Goal: Task Accomplishment & Management: Manage account settings

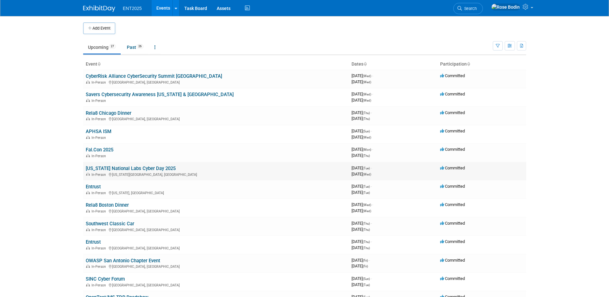
click at [144, 169] on link "[US_STATE] National Labs Cyber Day 2025" at bounding box center [131, 168] width 90 height 6
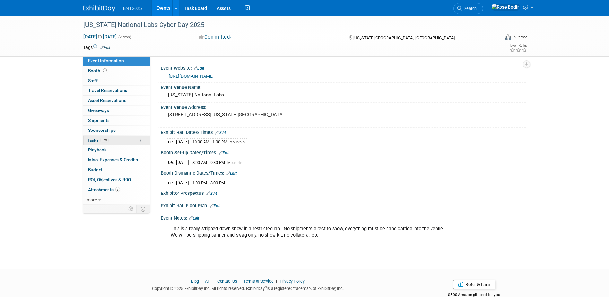
click at [128, 141] on link "67% Tasks 67%" at bounding box center [116, 141] width 67 height 10
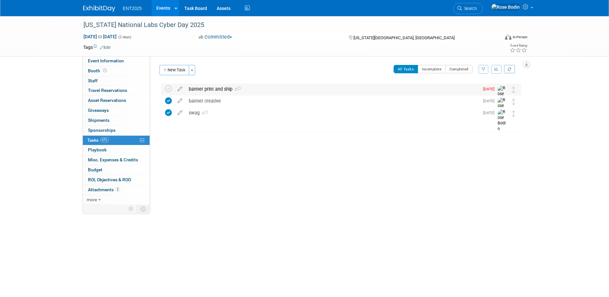
click at [249, 91] on div "banner print and ship 2" at bounding box center [333, 89] width 294 height 11
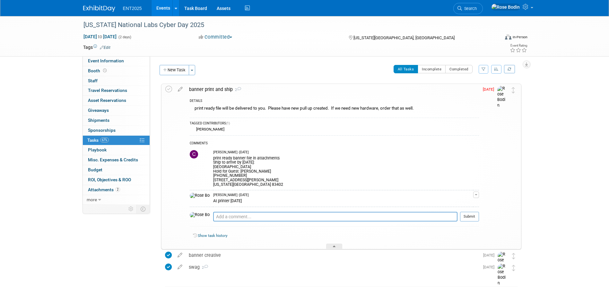
click at [162, 6] on link "Events" at bounding box center [163, 8] width 23 height 16
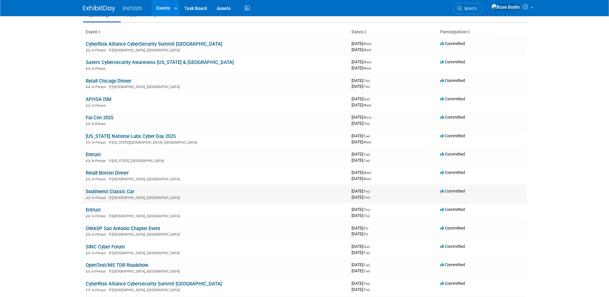
scroll to position [64, 0]
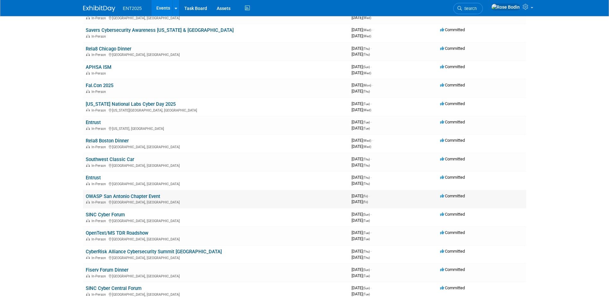
click at [141, 194] on link "OWASP San Antonio Chapter Event" at bounding box center [123, 196] width 75 height 6
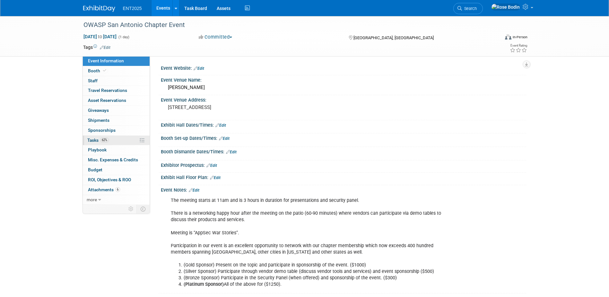
click at [127, 141] on link "62% Tasks 62%" at bounding box center [116, 141] width 67 height 10
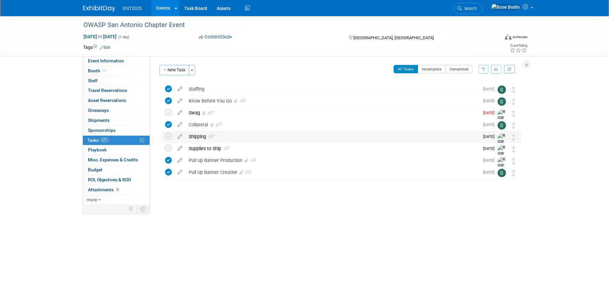
click at [234, 135] on div "Shipping 2" at bounding box center [333, 136] width 294 height 11
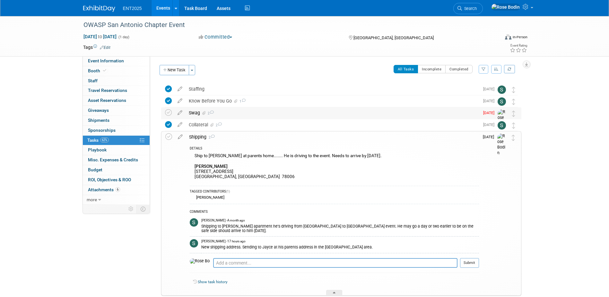
click at [255, 114] on div "Swag 2" at bounding box center [333, 112] width 294 height 11
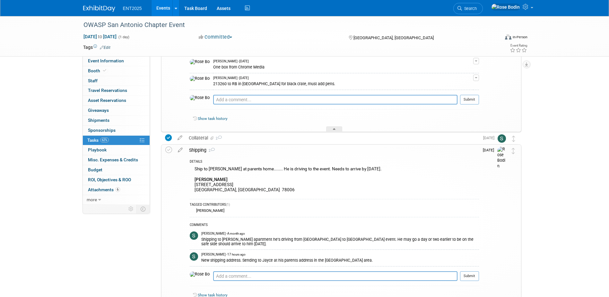
scroll to position [225, 0]
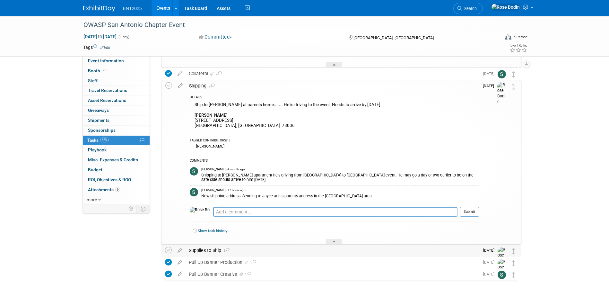
click at [273, 250] on div "Supplies to Ship 1" at bounding box center [333, 250] width 294 height 11
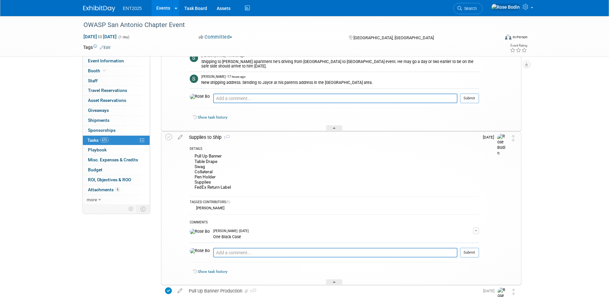
scroll to position [353, 0]
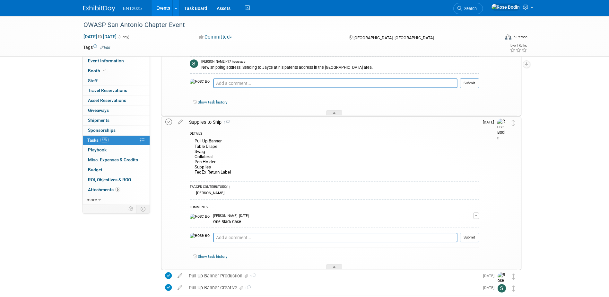
click at [167, 121] on icon at bounding box center [168, 122] width 7 height 7
click at [333, 265] on div at bounding box center [334, 266] width 16 height 5
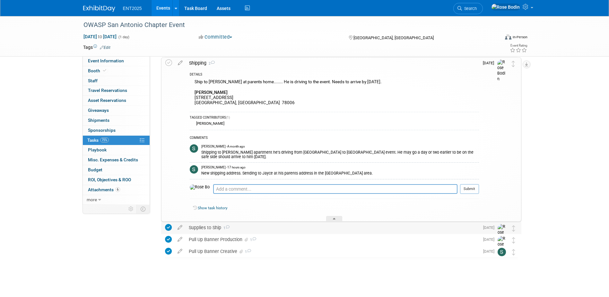
scroll to position [248, 0]
click at [333, 218] on icon at bounding box center [334, 220] width 3 height 4
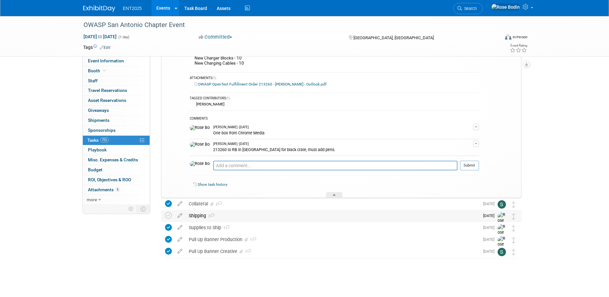
scroll to position [95, 0]
click at [335, 195] on icon at bounding box center [334, 196] width 3 height 4
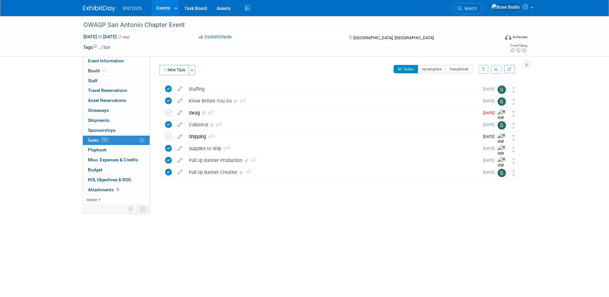
click at [162, 7] on link "Events" at bounding box center [163, 8] width 23 height 16
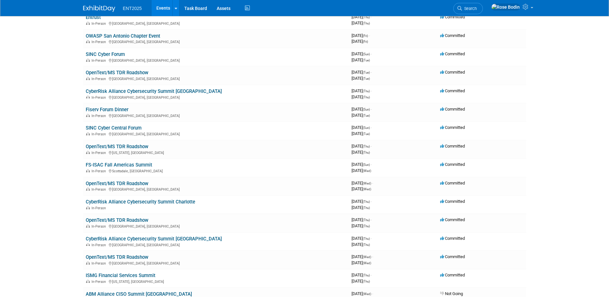
scroll to position [225, 0]
click at [144, 164] on link "FS-ISAC Fall Americas Summit" at bounding box center [119, 165] width 66 height 6
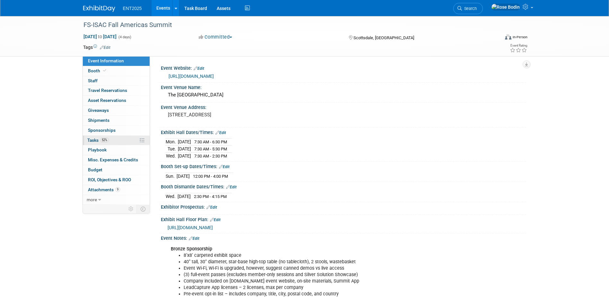
click at [125, 142] on link "52% Tasks 52%" at bounding box center [116, 141] width 67 height 10
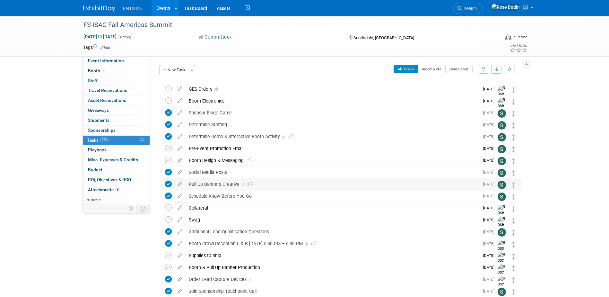
click at [281, 187] on div "Pull Up Banners Creative 2" at bounding box center [333, 184] width 294 height 11
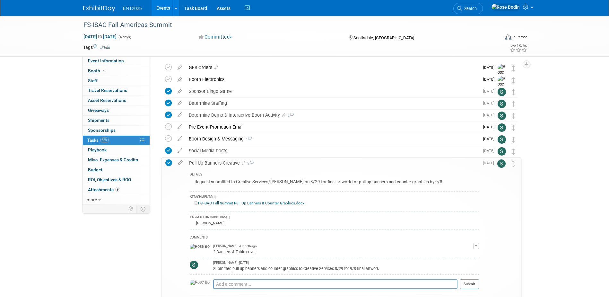
scroll to position [32, 0]
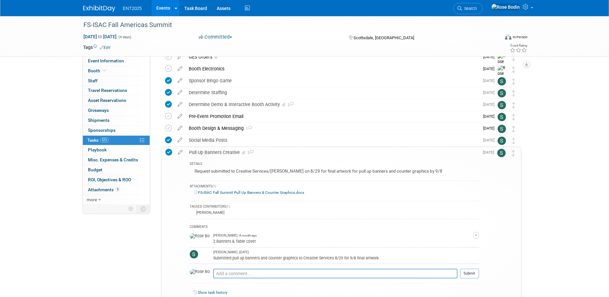
click at [170, 151] on icon at bounding box center [168, 152] width 7 height 7
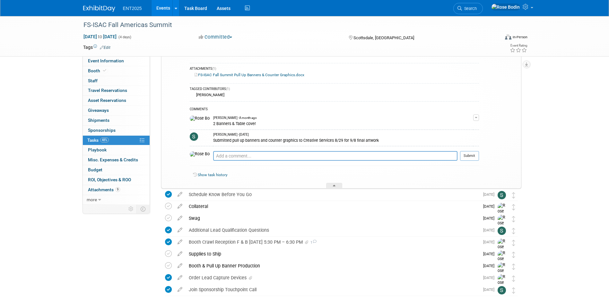
scroll to position [161, 0]
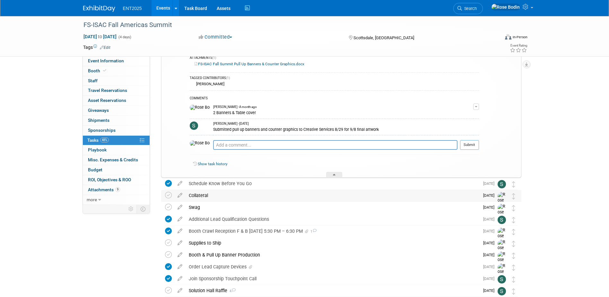
click at [308, 197] on div "Collateral" at bounding box center [333, 195] width 294 height 11
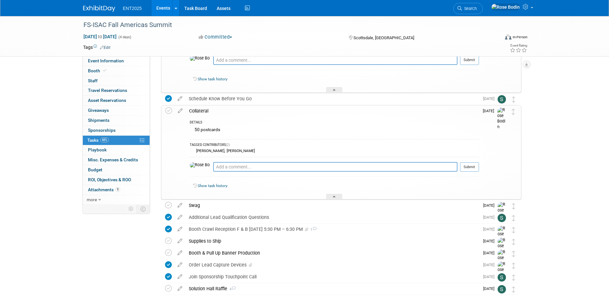
scroll to position [257, 0]
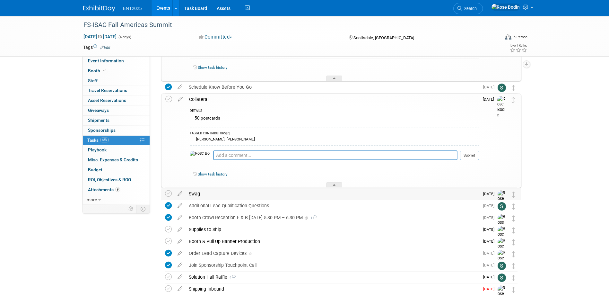
click at [318, 195] on div "Swag" at bounding box center [333, 193] width 294 height 11
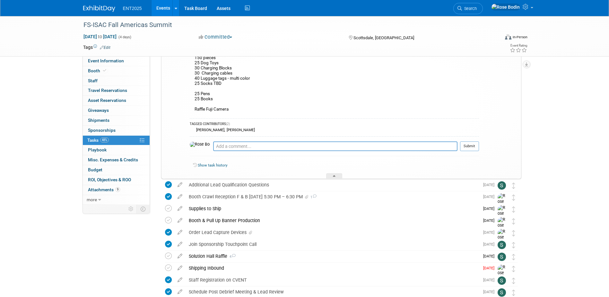
scroll to position [450, 0]
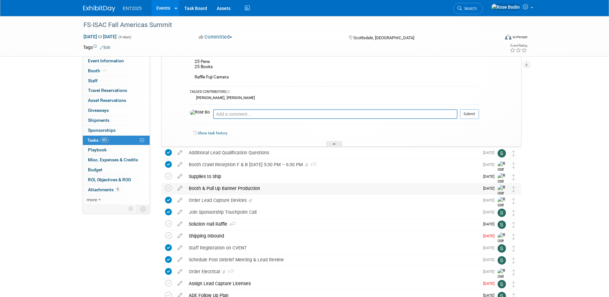
click at [325, 190] on div "Booth & Pull Up Banner Production" at bounding box center [333, 188] width 294 height 11
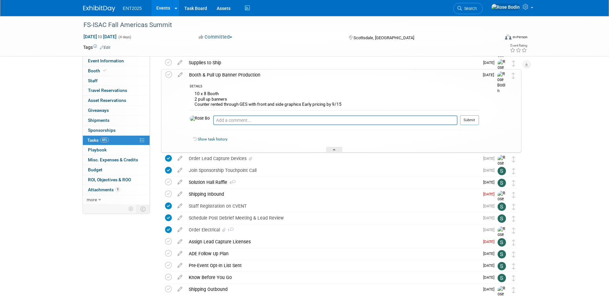
scroll to position [578, 0]
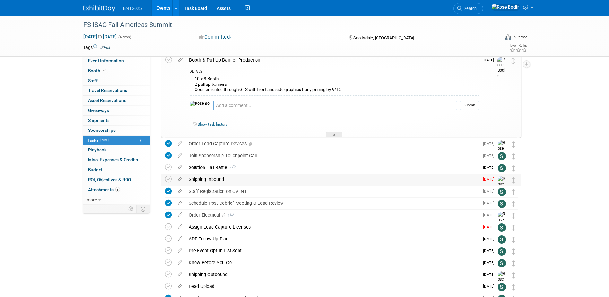
click at [310, 178] on div "Shipping Inbound" at bounding box center [333, 179] width 294 height 11
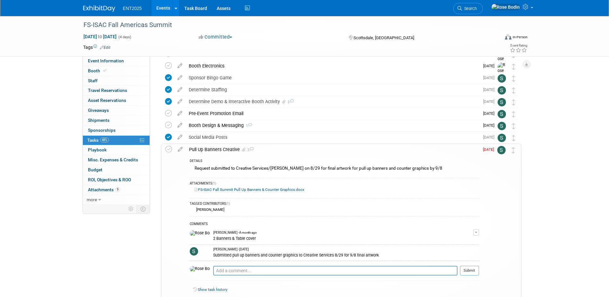
scroll to position [0, 0]
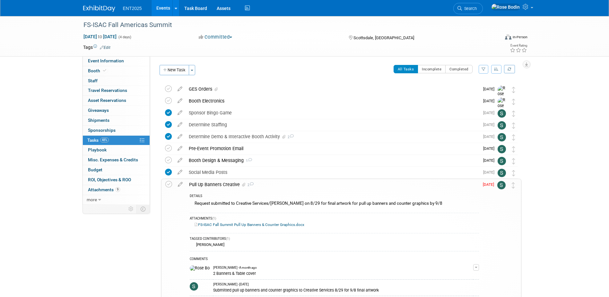
click at [163, 6] on link "Events" at bounding box center [163, 8] width 23 height 16
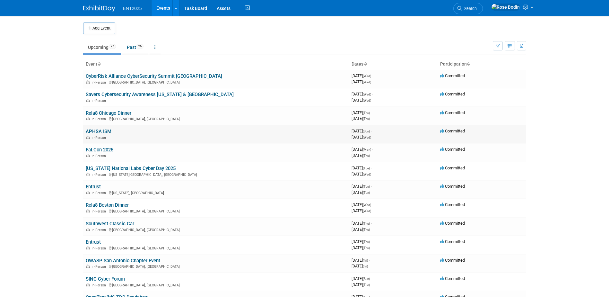
click at [107, 129] on link "APHSA ISM" at bounding box center [99, 131] width 26 height 6
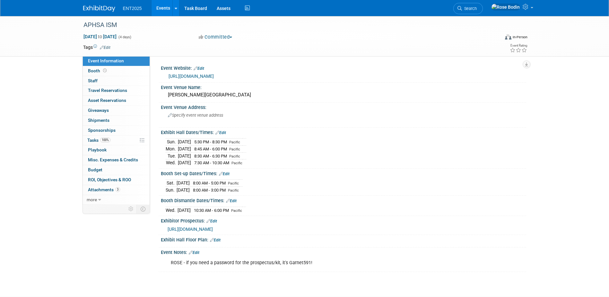
click at [168, 7] on link "Events" at bounding box center [163, 8] width 23 height 16
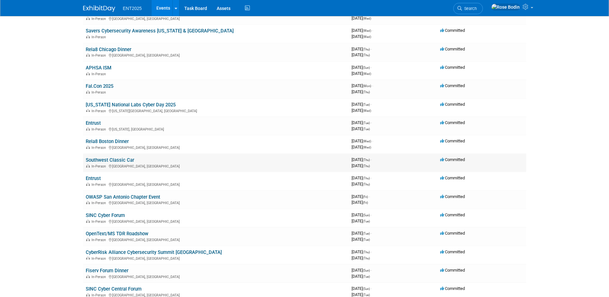
scroll to position [64, 0]
click at [172, 250] on link "CyberRisk Alliance Cybersecurity Summit [GEOGRAPHIC_DATA]" at bounding box center [154, 252] width 136 height 6
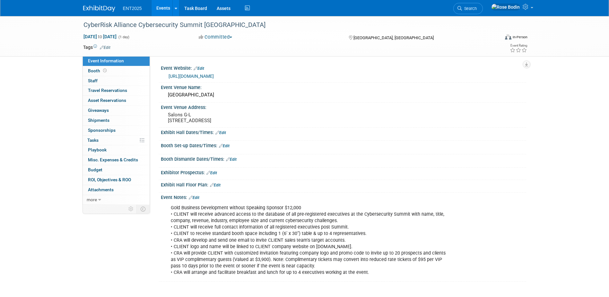
click at [226, 148] on link "Edit" at bounding box center [224, 146] width 11 height 4
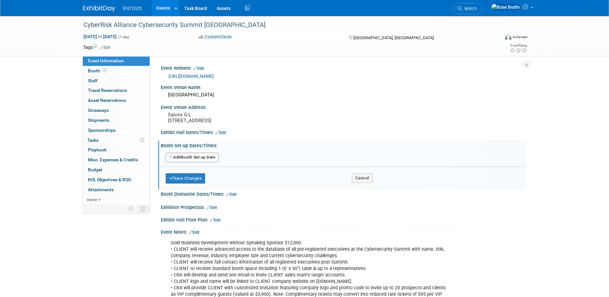
click at [198, 162] on button "Add Another Booth Set-up Date" at bounding box center [192, 158] width 53 height 10
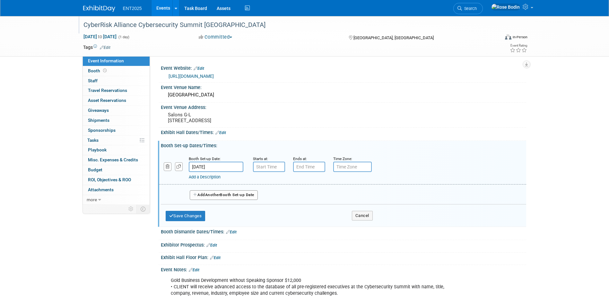
click at [296, 32] on div "CyberRisk Alliance Cybersecurity Summit [GEOGRAPHIC_DATA]" at bounding box center [286, 24] width 417 height 17
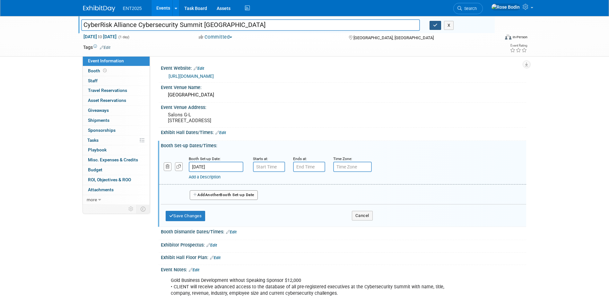
click at [434, 23] on icon "button" at bounding box center [435, 25] width 4 height 4
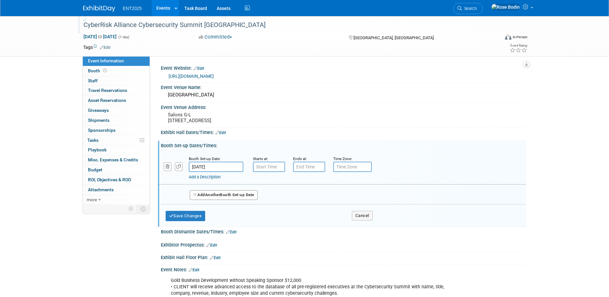
click at [165, 5] on link "Events" at bounding box center [163, 8] width 23 height 16
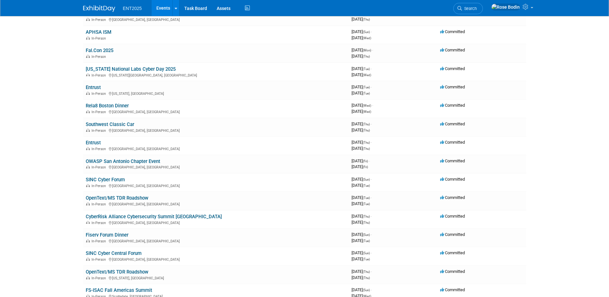
scroll to position [96, 0]
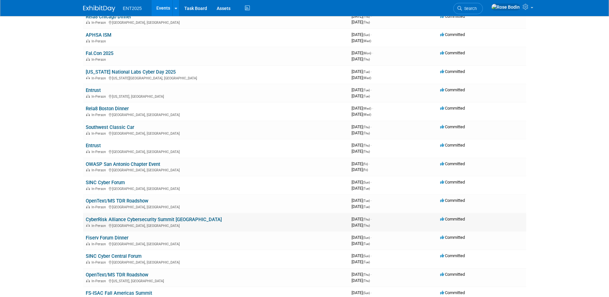
click at [236, 218] on td "CyberRisk Alliance Cybersecurity Summit Philadelphia In-Person Philadelphia, PA" at bounding box center [216, 222] width 266 height 18
click at [195, 218] on link "CyberRisk Alliance Cybersecurity Summit [GEOGRAPHIC_DATA]" at bounding box center [154, 219] width 136 height 6
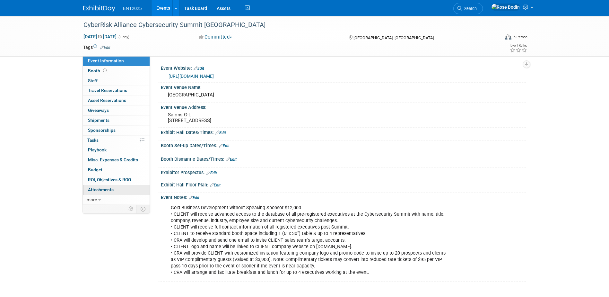
click at [106, 189] on span "Attachments 0" at bounding box center [101, 189] width 26 height 5
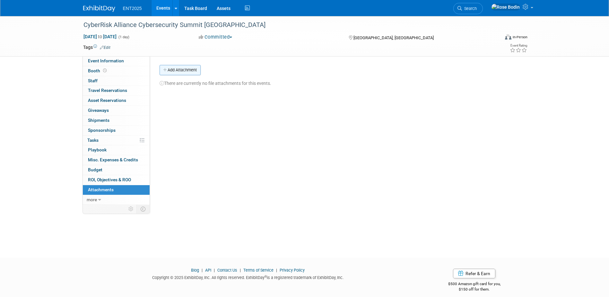
click at [188, 71] on button "Add Attachment" at bounding box center [180, 70] width 41 height 10
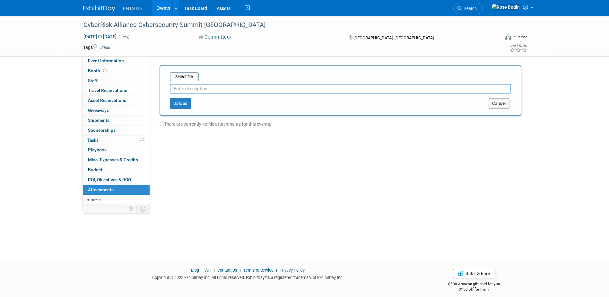
click at [207, 88] on input "text" at bounding box center [340, 89] width 341 height 10
type input "Event PDF"
click at [181, 104] on button "Upload" at bounding box center [181, 103] width 22 height 10
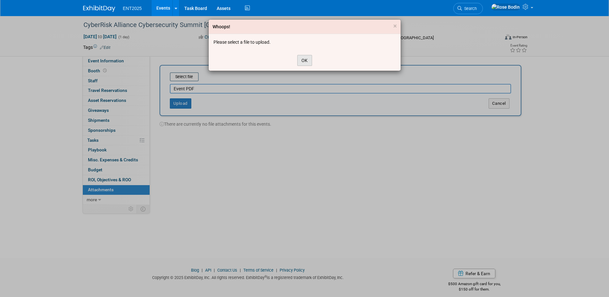
click at [303, 58] on button "OK" at bounding box center [304, 60] width 15 height 11
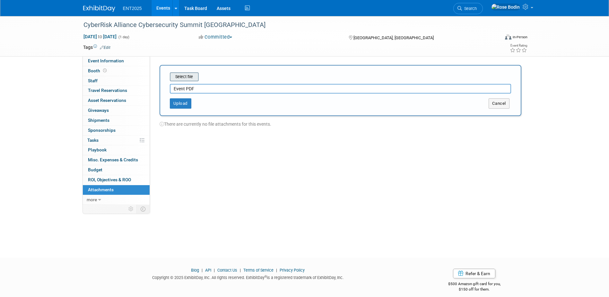
click at [183, 76] on input "file" at bounding box center [160, 77] width 76 height 8
click at [180, 99] on button "Upload" at bounding box center [181, 101] width 22 height 10
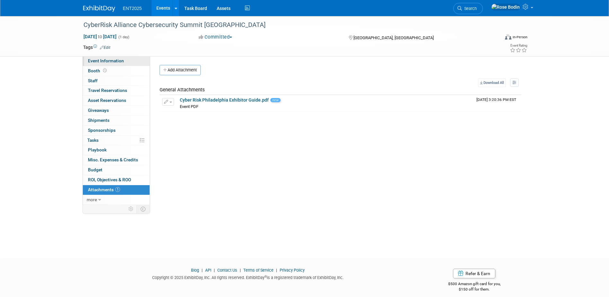
click at [137, 60] on link "Event Information" at bounding box center [116, 61] width 67 height 10
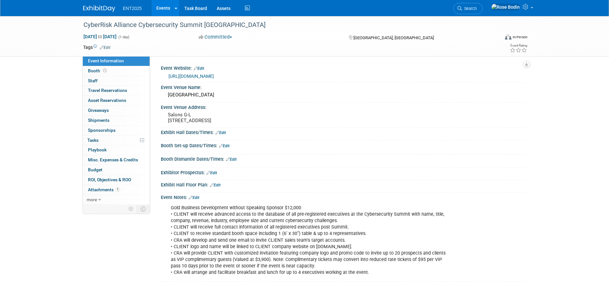
click at [226, 148] on link "Edit" at bounding box center [224, 146] width 11 height 4
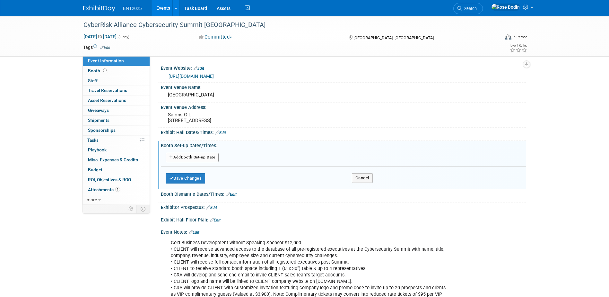
click at [211, 162] on button "Add Another Booth Set-up Date" at bounding box center [192, 158] width 53 height 10
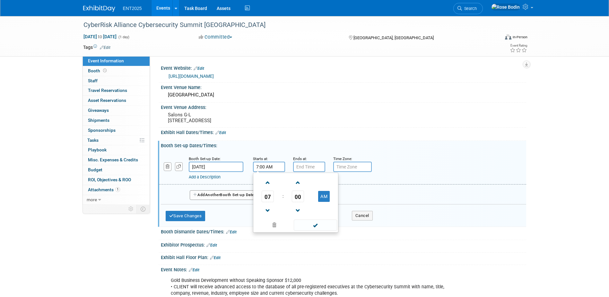
click at [276, 172] on input "7:00 AM" at bounding box center [269, 167] width 32 height 10
click at [268, 213] on span at bounding box center [267, 210] width 11 height 11
click at [296, 202] on span "00" at bounding box center [298, 196] width 12 height 12
click at [306, 204] on td "30" at bounding box center [306, 199] width 21 height 17
type input "6:30 AM"
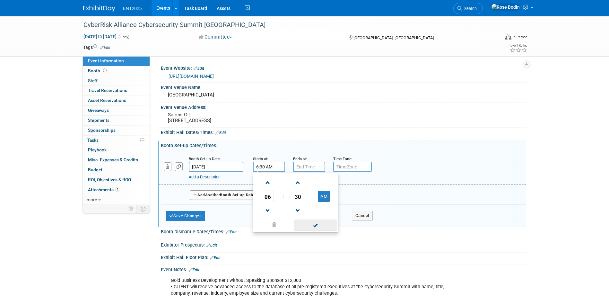
click at [318, 231] on span at bounding box center [315, 224] width 43 height 11
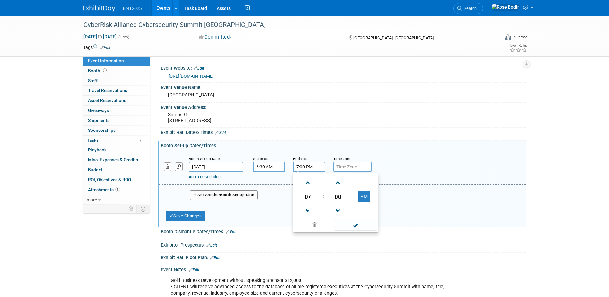
click at [313, 172] on input "7:00 PM" at bounding box center [309, 167] width 32 height 10
click at [339, 188] on span at bounding box center [338, 182] width 11 height 11
click at [338, 201] on span "02" at bounding box center [338, 196] width 12 height 12
click at [343, 203] on td "30" at bounding box center [346, 199] width 21 height 17
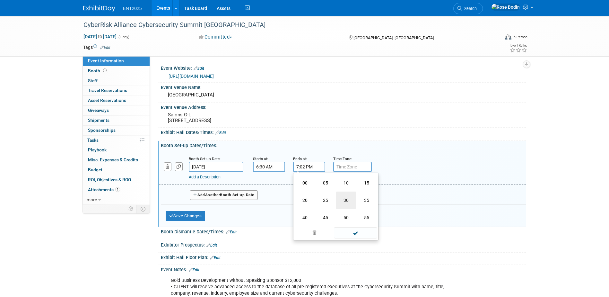
type input "7:30 PM"
click at [343, 231] on span at bounding box center [355, 224] width 43 height 11
click at [193, 219] on button "Save Changes" at bounding box center [186, 216] width 40 height 10
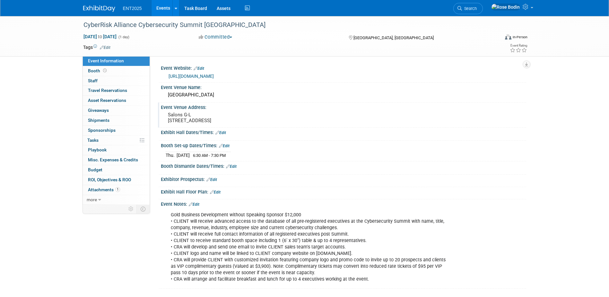
click at [197, 115] on pre "Salons G-L 1200 Filbert Street Philadelphia, PA, 19107" at bounding box center [237, 118] width 138 height 12
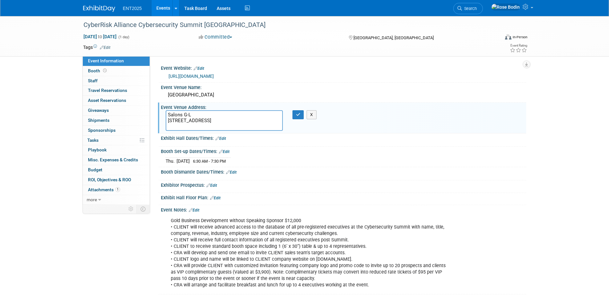
drag, startPoint x: 228, startPoint y: 128, endPoint x: 164, endPoint y: 113, distance: 65.4
click at [164, 113] on div "Salons G-L 1200 Filbert Street Philadelphia, PA, 19107" at bounding box center [224, 120] width 127 height 21
paste textarea "Philadelphia Marriott Downtown 1200 Filbert Street Philadelphia, PA, 19107 Salo…"
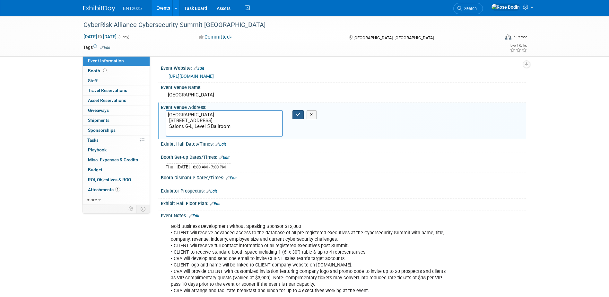
type textarea "Philadelphia Marriott Downtown 1200 Filbert Street Philadelphia, PA, 19107 Salo…"
click at [298, 113] on icon "button" at bounding box center [298, 114] width 4 height 4
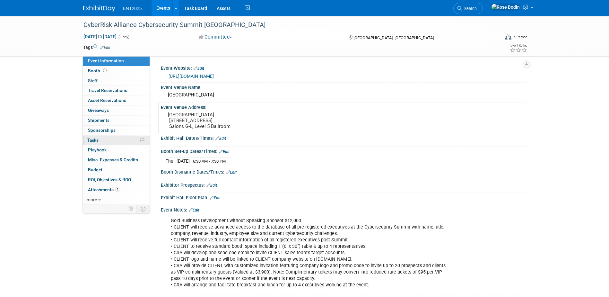
click at [122, 142] on link "0% Tasks 0%" at bounding box center [116, 141] width 67 height 10
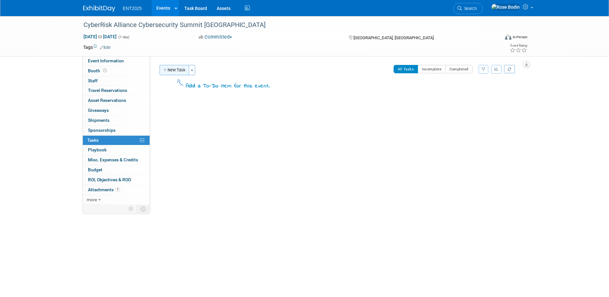
click at [179, 70] on button "New Task" at bounding box center [175, 70] width 30 height 10
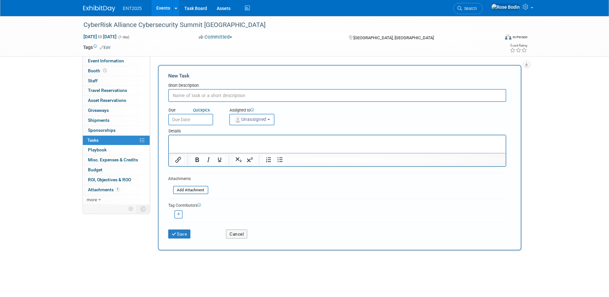
click at [205, 94] on input "text" at bounding box center [337, 95] width 338 height 13
type input "Lead Retrieval"
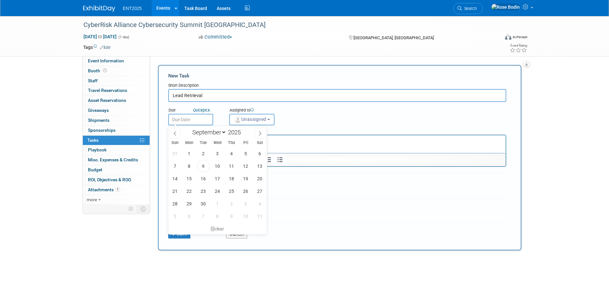
click at [204, 118] on input "text" at bounding box center [190, 120] width 45 height 12
click at [201, 176] on span "16" at bounding box center [203, 178] width 13 height 13
type input "Sep 16, 2025"
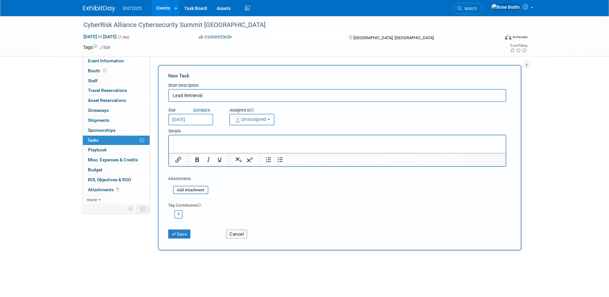
click at [253, 122] on span "Unassigned" at bounding box center [250, 119] width 33 height 5
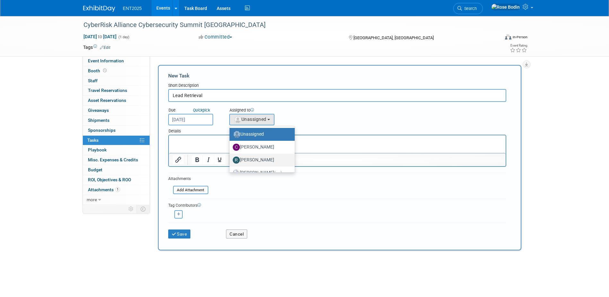
click at [259, 161] on label "Randy McDonald" at bounding box center [261, 160] width 56 height 10
click at [231, 161] on input "Randy McDonald" at bounding box center [228, 159] width 4 height 4
select select "9da975fa-e934-4eb7-8f53-ee76f7787da2"
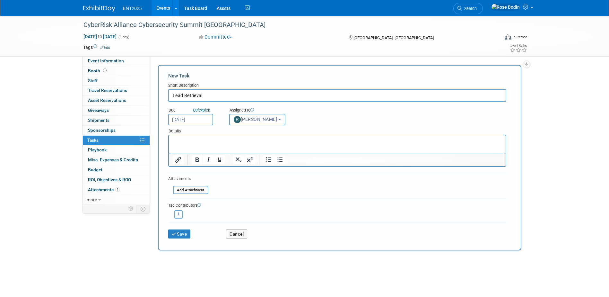
click at [177, 212] on button "button" at bounding box center [178, 214] width 8 height 8
select select
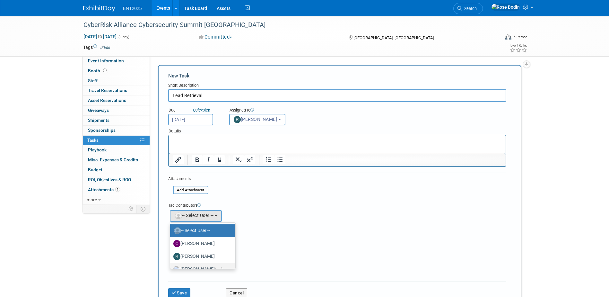
click at [197, 265] on label "Rose Bodin (me)" at bounding box center [201, 269] width 56 height 10
click at [171, 266] on input "Rose Bodin (me)" at bounding box center [169, 268] width 4 height 4
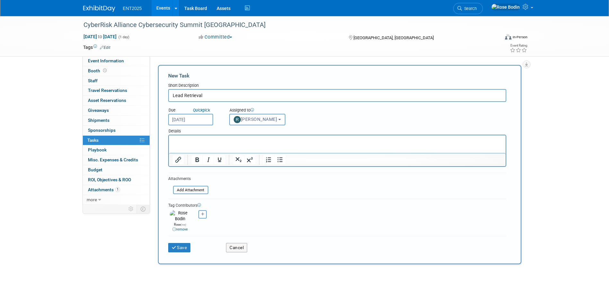
click at [210, 138] on p "Rich Text Area. Press ALT-0 for help." at bounding box center [337, 141] width 330 height 6
click at [188, 139] on p "Rich Text Area. Press ALT-0 for help." at bounding box center [337, 141] width 330 height 6
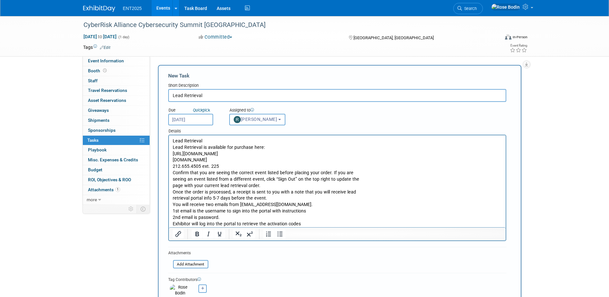
click at [437, 175] on p "Lead Retrieval Lead Retrieval is available for purchase here: https://orders.am…" at bounding box center [337, 182] width 330 height 89
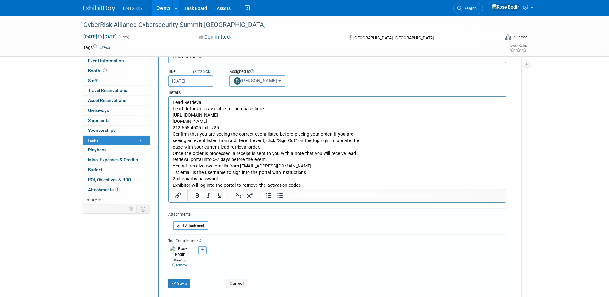
scroll to position [64, 0]
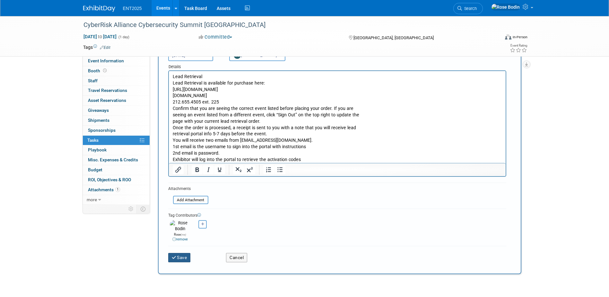
click at [185, 254] on button "Save" at bounding box center [179, 257] width 22 height 9
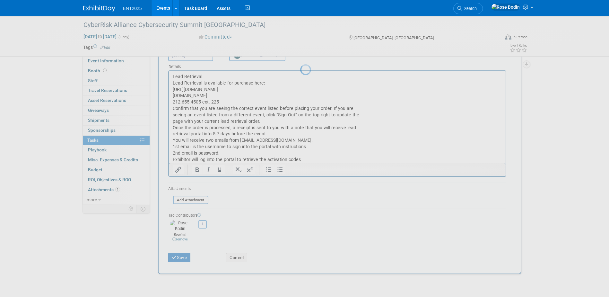
scroll to position [0, 0]
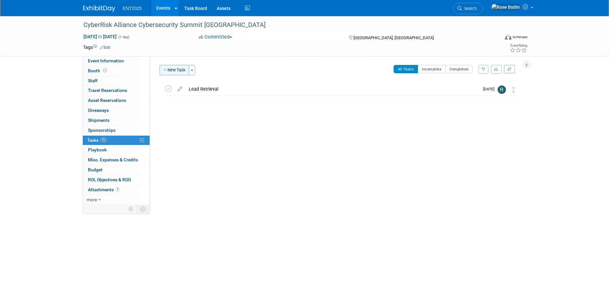
click at [182, 69] on button "New Task" at bounding box center [175, 70] width 30 height 10
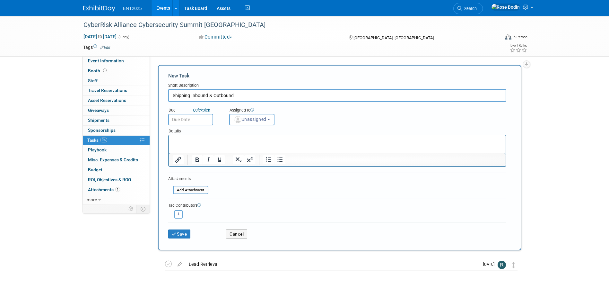
type input "Shipping Inbound & Outbound"
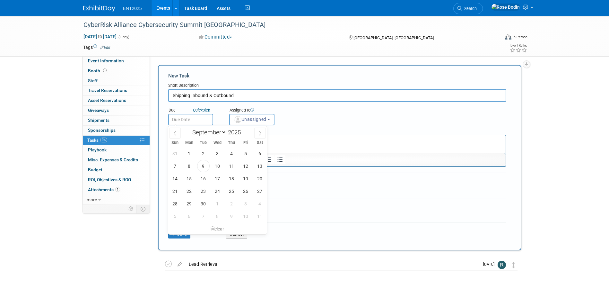
click at [191, 118] on input "text" at bounding box center [190, 120] width 45 height 12
click at [205, 179] on span "16" at bounding box center [203, 178] width 13 height 13
type input "Sep 16, 2025"
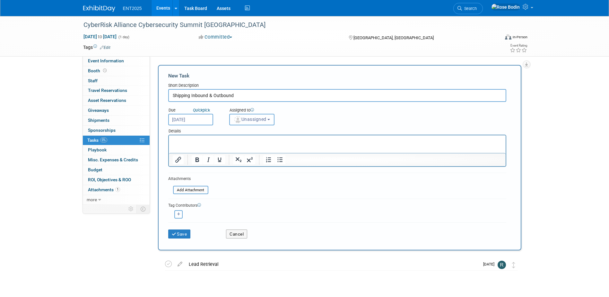
click at [260, 118] on span "Unassigned" at bounding box center [250, 119] width 33 height 5
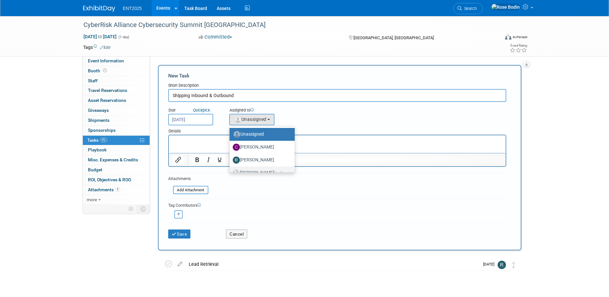
click at [261, 169] on label "Rose Bodin (me)" at bounding box center [261, 173] width 56 height 10
click at [231, 170] on input "Rose Bodin (me)" at bounding box center [228, 172] width 4 height 4
select select "fd414d53-3d64-4b99-a4d4-d4a7ab262892"
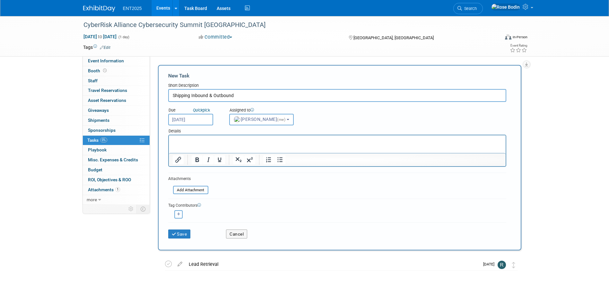
click at [179, 213] on icon "button" at bounding box center [178, 214] width 3 height 4
select select
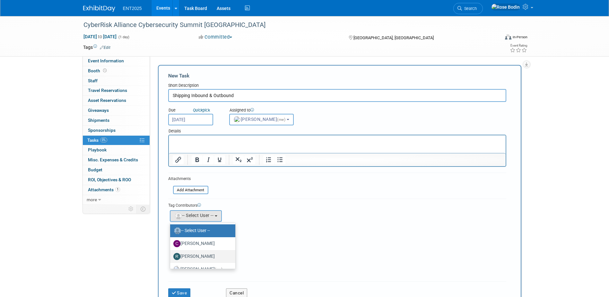
click at [191, 255] on label "[PERSON_NAME]" at bounding box center [201, 256] width 56 height 10
click at [171, 255] on input "[PERSON_NAME]" at bounding box center [169, 255] width 4 height 4
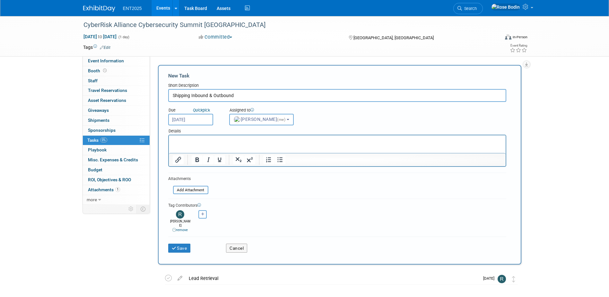
click at [215, 141] on p "Rich Text Area. Press ALT-0 for help." at bounding box center [337, 141] width 330 height 6
click at [200, 140] on p "Rich Text Area. Press ALT-0 for help." at bounding box center [337, 141] width 330 height 6
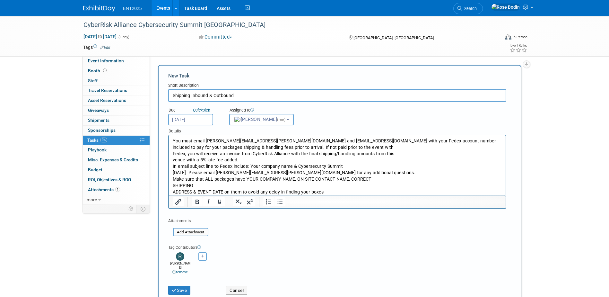
click at [420, 183] on p "You must email john.shannon@fedex.com and usa0669@fedex.com with your Fedex acc…" at bounding box center [337, 166] width 330 height 57
click at [336, 192] on p "You must email john.shannon@fedex.com and usa0669@fedex.com with your Fedex acc…" at bounding box center [337, 166] width 330 height 57
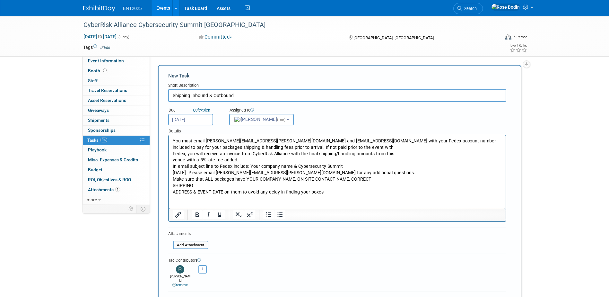
click at [332, 191] on p "You must email john.shannon@fedex.com and usa0669@fedex.com with your Fedex acc…" at bounding box center [337, 166] width 330 height 57
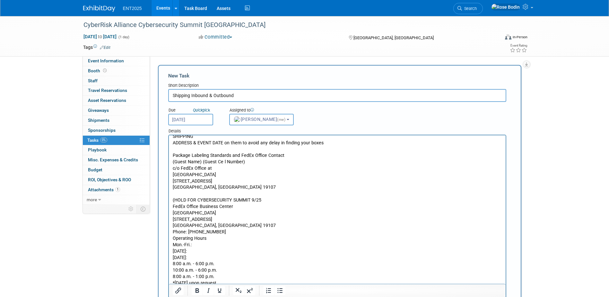
scroll to position [64, 0]
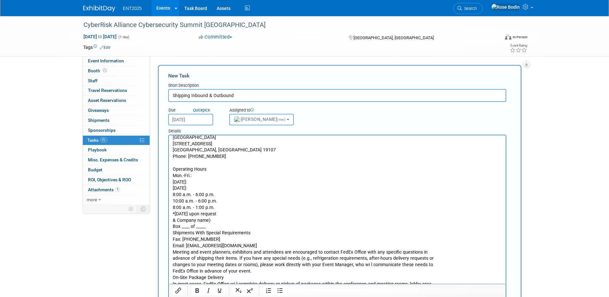
scroll to position [128, 0]
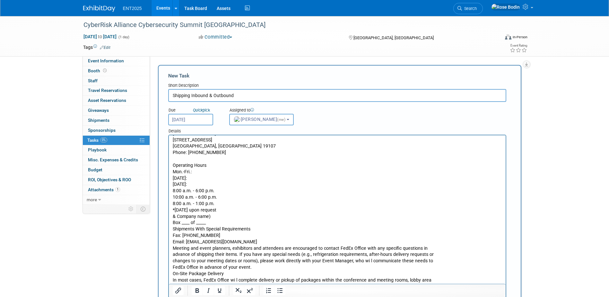
click at [216, 222] on p "Operating Hours Mon.-Fri.: Saturday: Sunday: 8:00 a.m. - 6:00 p.m. 10:00 a.m. -…" at bounding box center [337, 267] width 330 height 223
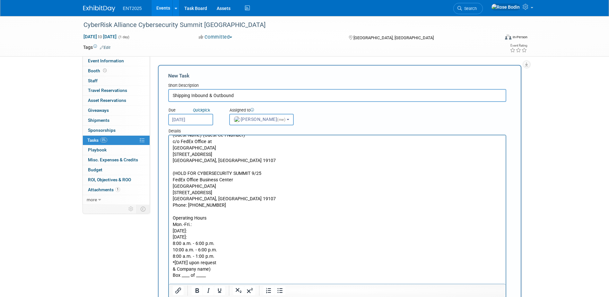
scroll to position [0, 0]
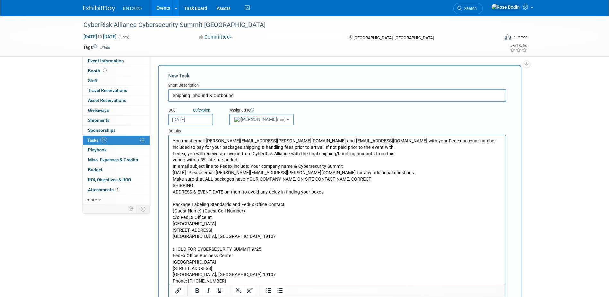
click at [535, 121] on div "CyberRisk Alliance Cybersecurity Summit Philadelphia Sep 25, 2025 to Sep 25, 20…" at bounding box center [304, 251] width 609 height 471
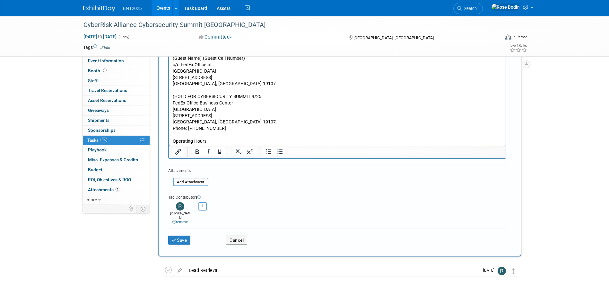
scroll to position [186, 0]
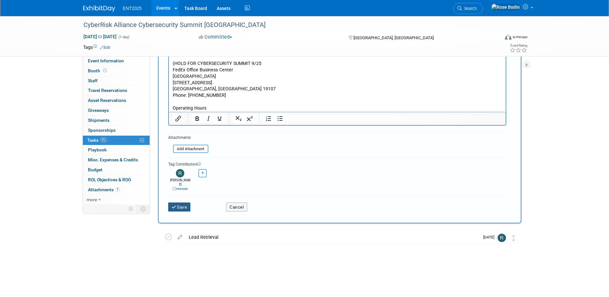
click at [186, 202] on button "Save" at bounding box center [179, 206] width 22 height 9
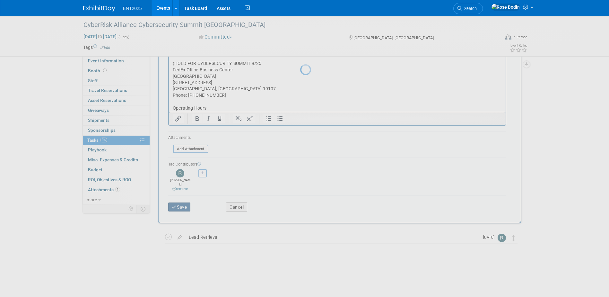
scroll to position [0, 0]
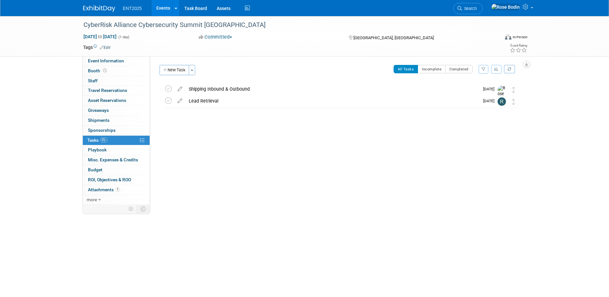
click at [163, 5] on link "Events" at bounding box center [163, 8] width 23 height 16
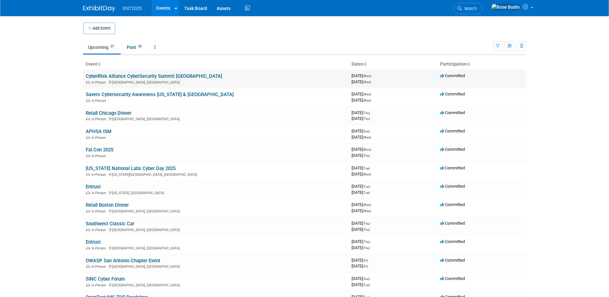
click at [164, 75] on link "CyberRisk Alliance CyberSecurity Summit [GEOGRAPHIC_DATA]" at bounding box center [154, 76] width 136 height 6
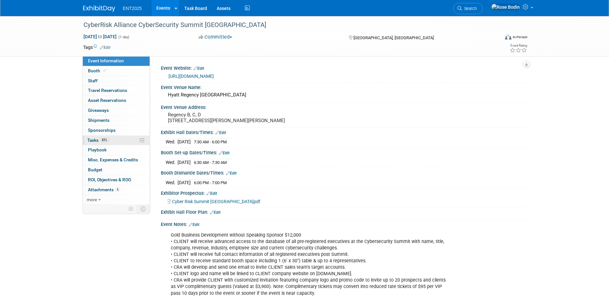
click at [119, 142] on link "83% Tasks 83%" at bounding box center [116, 141] width 67 height 10
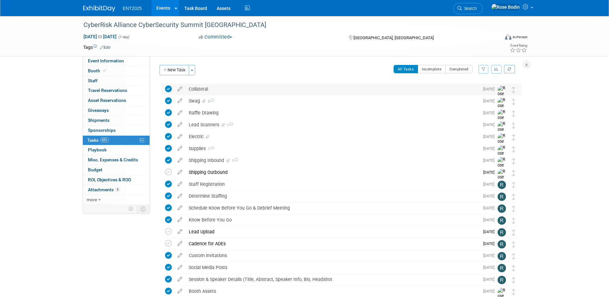
click at [300, 89] on div "Collateral" at bounding box center [333, 89] width 294 height 11
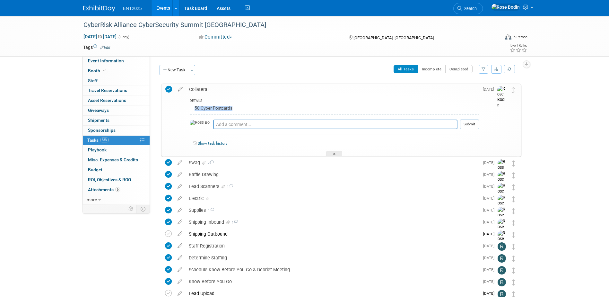
drag, startPoint x: 235, startPoint y: 107, endPoint x: 194, endPoint y: 106, distance: 41.8
click at [194, 106] on div "50 Cyber Postcards" at bounding box center [334, 109] width 289 height 10
copy div "50 Cyber Postcards"
click at [162, 7] on link "Events" at bounding box center [163, 8] width 23 height 16
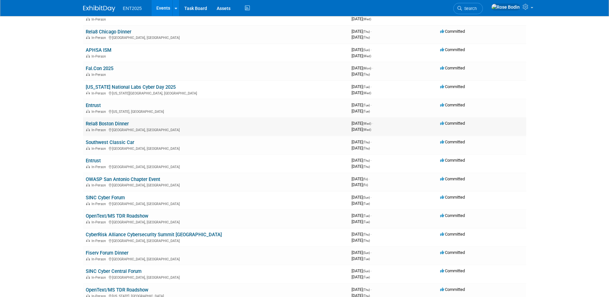
scroll to position [96, 0]
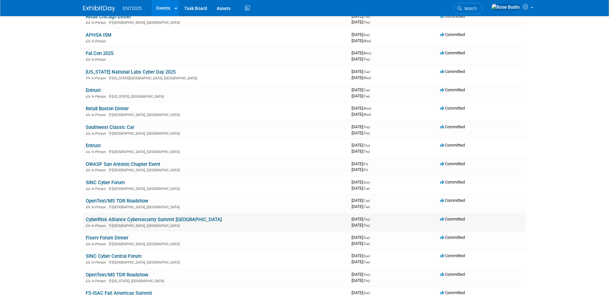
click at [179, 220] on link "CyberRisk Alliance Cybersecurity Summit [GEOGRAPHIC_DATA]" at bounding box center [154, 219] width 136 height 6
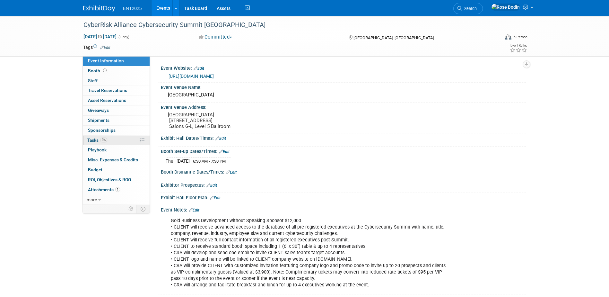
click at [118, 142] on link "0% Tasks 0%" at bounding box center [116, 141] width 67 height 10
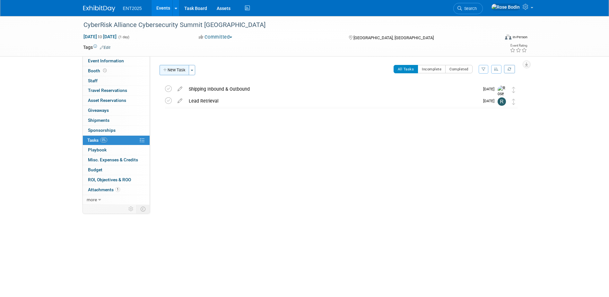
click at [175, 70] on button "New Task" at bounding box center [175, 70] width 30 height 10
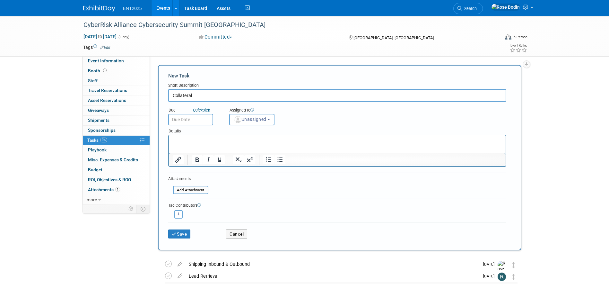
type input "Collateral"
click at [174, 141] on p "Rich Text Area. Press ALT-0 for help." at bounding box center [337, 141] width 330 height 6
click at [191, 120] on input "text" at bounding box center [190, 120] width 45 height 12
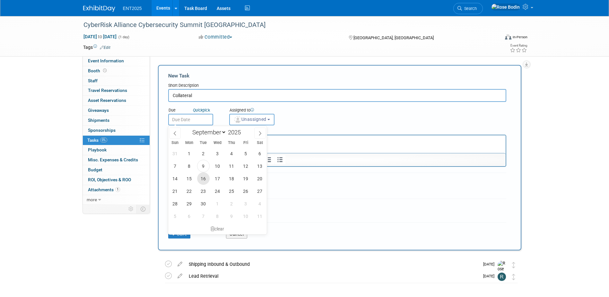
click at [202, 178] on span "16" at bounding box center [203, 178] width 13 height 13
type input "Sep 16, 2025"
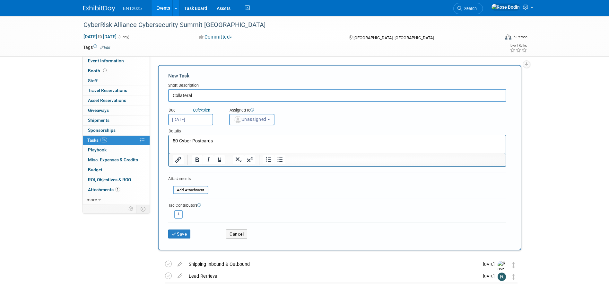
click at [255, 118] on span "Unassigned" at bounding box center [250, 119] width 33 height 5
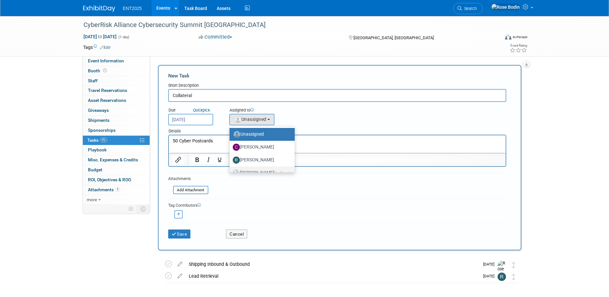
click at [253, 169] on label "Rose Bodin (me)" at bounding box center [261, 173] width 56 height 10
click at [231, 170] on input "Rose Bodin (me)" at bounding box center [228, 172] width 4 height 4
select select "fd414d53-3d64-4b99-a4d4-d4a7ab262892"
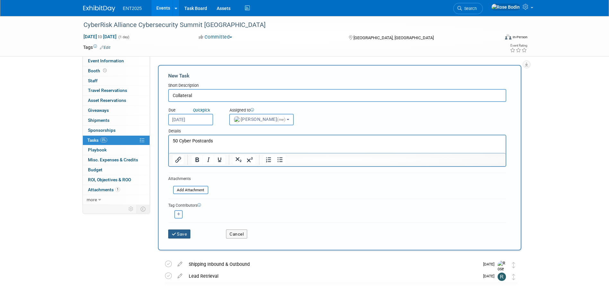
click at [182, 231] on button "Save" at bounding box center [179, 233] width 22 height 9
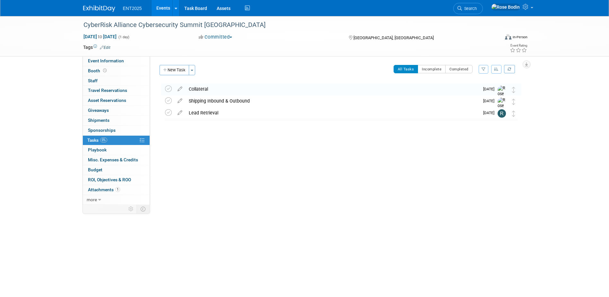
click at [160, 6] on link "Events" at bounding box center [163, 8] width 23 height 16
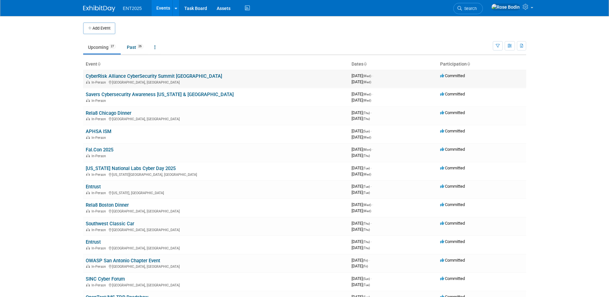
click at [183, 76] on link "CyberRisk Alliance CyberSecurity Summit [GEOGRAPHIC_DATA]" at bounding box center [154, 76] width 136 height 6
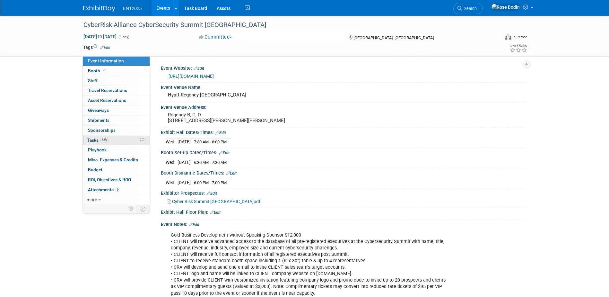
click at [114, 142] on link "83% Tasks 83%" at bounding box center [116, 141] width 67 height 10
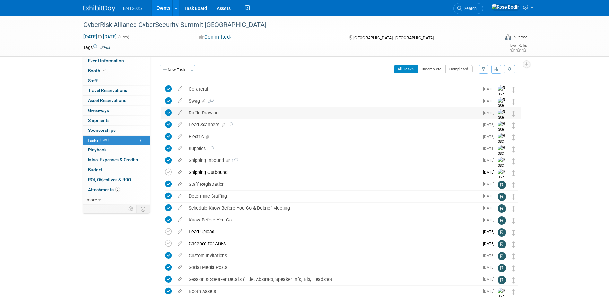
click at [241, 114] on div "Raffle Drawing" at bounding box center [333, 112] width 294 height 11
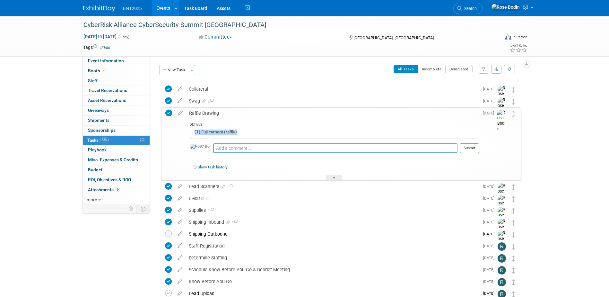
drag, startPoint x: 240, startPoint y: 131, endPoint x: 192, endPoint y: 135, distance: 47.4
click at [192, 135] on div "(1) Fuji camera (raffle)" at bounding box center [334, 133] width 289 height 10
copy div "(1) Fuji camera (raffle)"
drag, startPoint x: 243, startPoint y: 130, endPoint x: 256, endPoint y: 103, distance: 29.9
click at [251, 113] on td "Raffle Drawing DETAILS (1) Fuji camera (raffle) Pro tip: Press Ctrl-Enter to su…" at bounding box center [332, 144] width 293 height 73
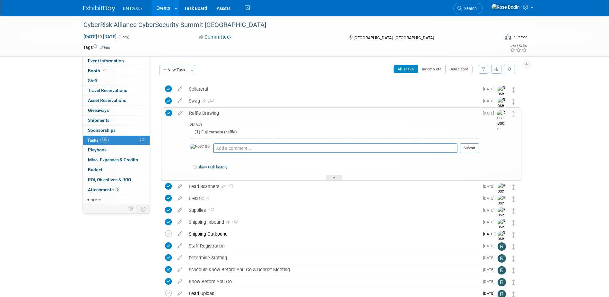
drag, startPoint x: 279, startPoint y: 74, endPoint x: 280, endPoint y: 68, distance: 5.9
click at [280, 69] on div "All Tasks Incomplete Completed Filter by Assignee -- Select Assignee -- All una…" at bounding box center [360, 71] width 323 height 13
click at [280, 68] on div "All Tasks Incomplete Completed Filter by Assignee -- Select Assignee -- All una…" at bounding box center [360, 71] width 323 height 13
drag, startPoint x: 219, startPoint y: 92, endPoint x: 169, endPoint y: 11, distance: 95.3
click at [169, 11] on body "ENT2025 Events Add Event Bulk Upload Events Shareable Event Boards Recently Vie…" at bounding box center [304, 148] width 609 height 297
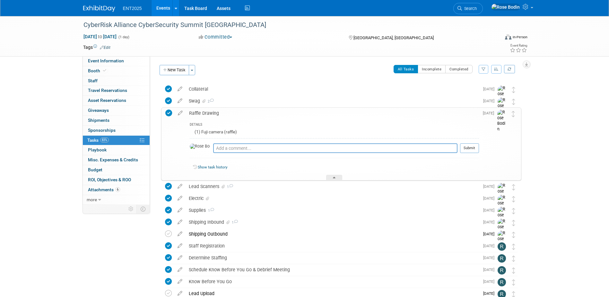
click at [272, 36] on div "Committed Committed Considering Not Going" at bounding box center [268, 37] width 142 height 7
drag, startPoint x: 272, startPoint y: 36, endPoint x: 219, endPoint y: 38, distance: 52.7
click at [224, 39] on div "Committed Committed Considering Not Going" at bounding box center [268, 37] width 142 height 7
click at [160, 6] on link "Events" at bounding box center [163, 8] width 23 height 16
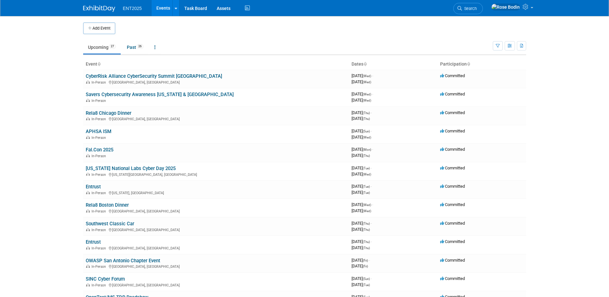
click at [160, 6] on link "Events" at bounding box center [163, 8] width 23 height 16
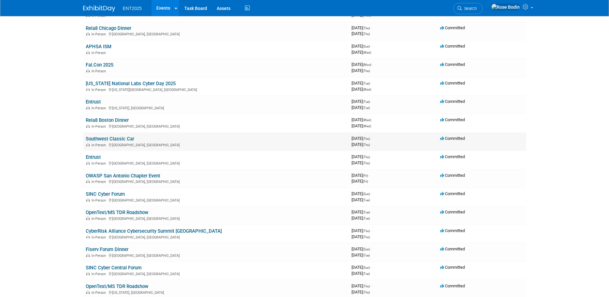
scroll to position [96, 0]
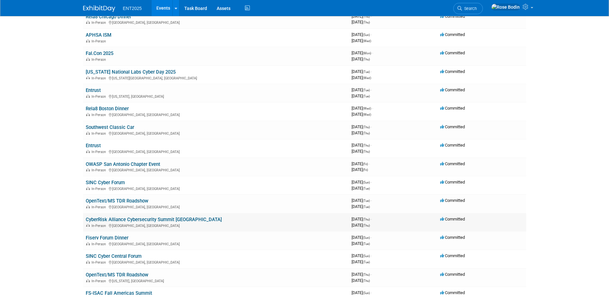
click at [163, 218] on link "CyberRisk Alliance Cybersecurity Summit [GEOGRAPHIC_DATA]" at bounding box center [154, 219] width 136 height 6
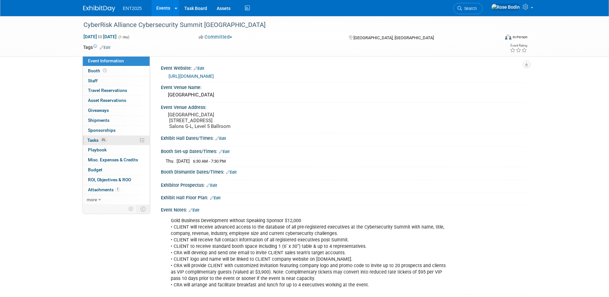
click at [118, 141] on link "0% Tasks 0%" at bounding box center [116, 141] width 67 height 10
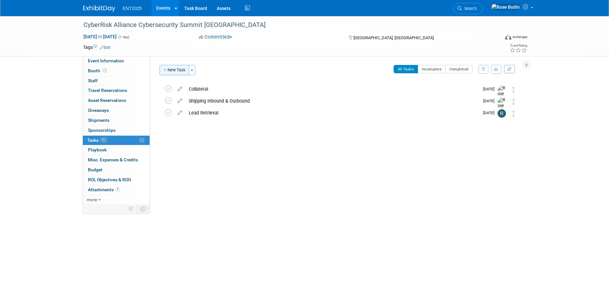
click at [180, 70] on button "New Task" at bounding box center [175, 70] width 30 height 10
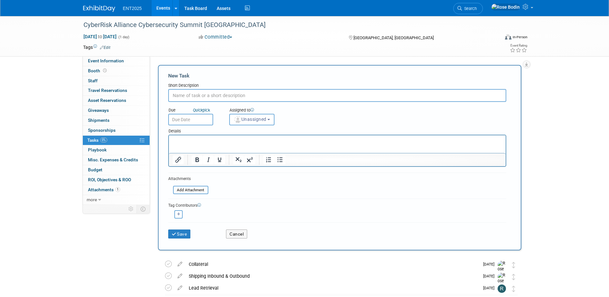
click at [194, 94] on input "text" at bounding box center [337, 95] width 338 height 13
type input "Raffle Drawing"
click at [198, 143] on p "Rich Text Area. Press ALT-0 for help." at bounding box center [337, 141] width 330 height 6
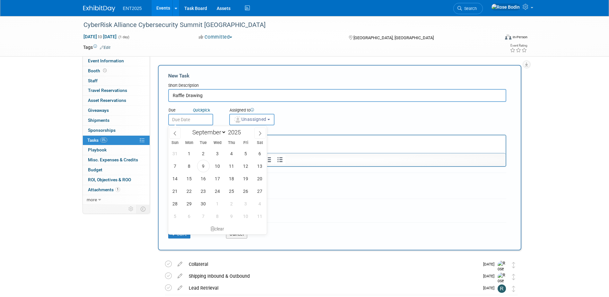
click at [198, 120] on input "text" at bounding box center [190, 120] width 45 height 12
drag, startPoint x: 202, startPoint y: 179, endPoint x: 226, endPoint y: 155, distance: 34.3
click at [202, 179] on span "16" at bounding box center [203, 178] width 13 height 13
type input "Sep 16, 2025"
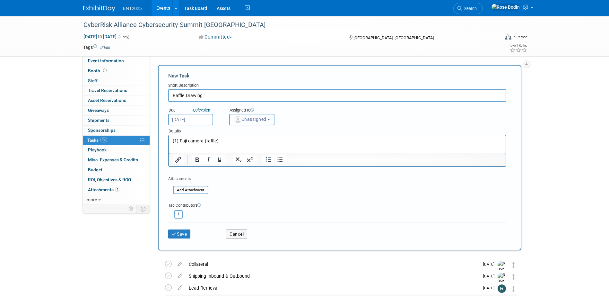
click at [251, 119] on span "Unassigned" at bounding box center [250, 119] width 33 height 5
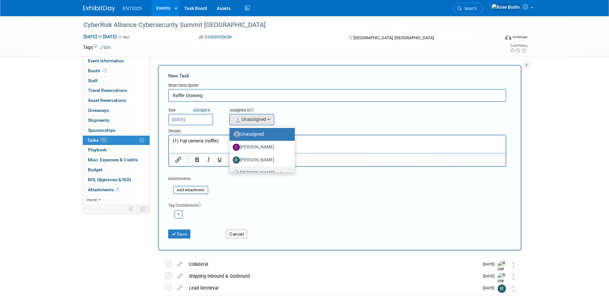
click at [250, 170] on label "Rose Bodin (me)" at bounding box center [261, 173] width 56 height 10
click at [231, 170] on input "Rose Bodin (me)" at bounding box center [228, 172] width 4 height 4
select select "fd414d53-3d64-4b99-a4d4-d4a7ab262892"
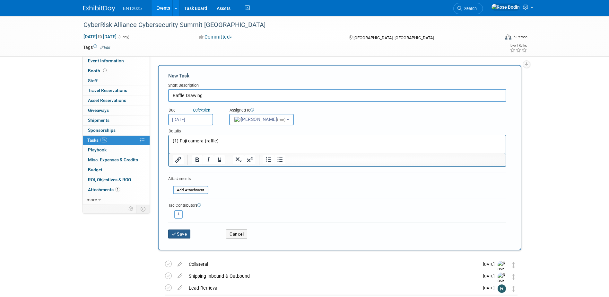
click at [183, 233] on button "Save" at bounding box center [179, 233] width 22 height 9
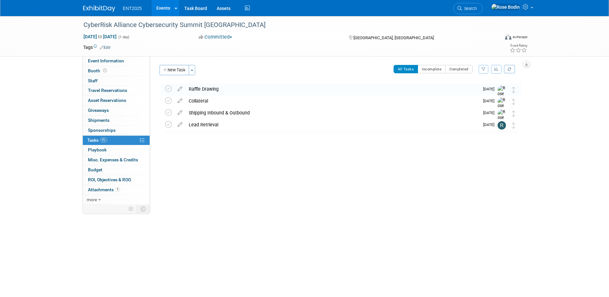
click at [165, 6] on link "Events" at bounding box center [163, 8] width 23 height 16
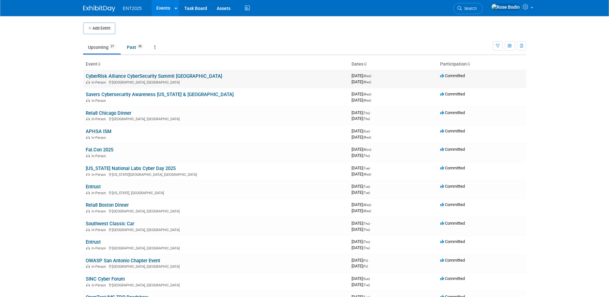
click at [164, 77] on link "CyberRisk Alliance CyberSecurity Summit [GEOGRAPHIC_DATA]" at bounding box center [154, 76] width 136 height 6
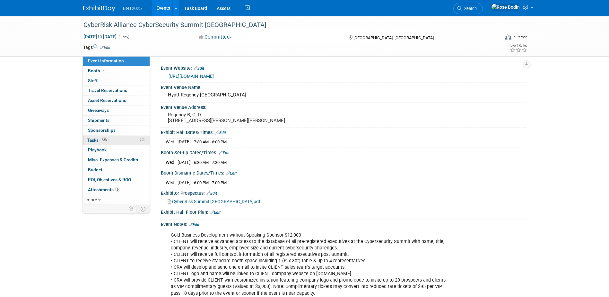
click at [122, 142] on link "83% Tasks 83%" at bounding box center [116, 141] width 67 height 10
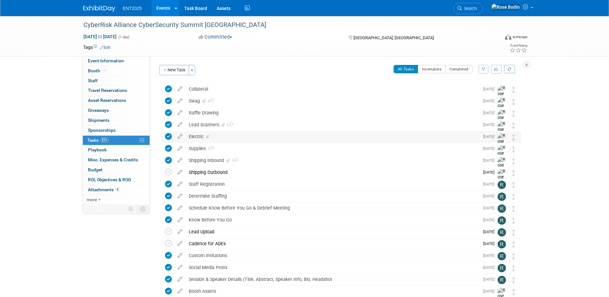
click at [222, 135] on div "Electric" at bounding box center [333, 136] width 294 height 11
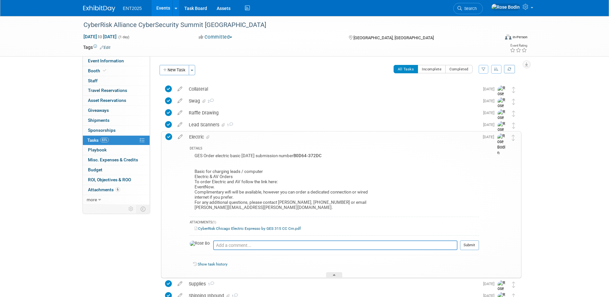
click at [221, 138] on div "Electric" at bounding box center [332, 136] width 293 height 11
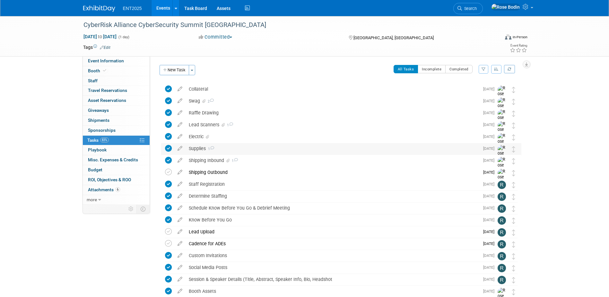
click at [221, 147] on div "Supplies 1" at bounding box center [333, 148] width 294 height 11
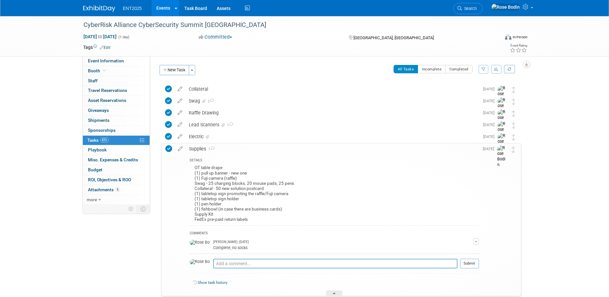
click at [194, 166] on div "OT table drape (1) pull up banner - new one (1) Fuji camera (raffle) Swag - 25 …" at bounding box center [334, 194] width 289 height 62
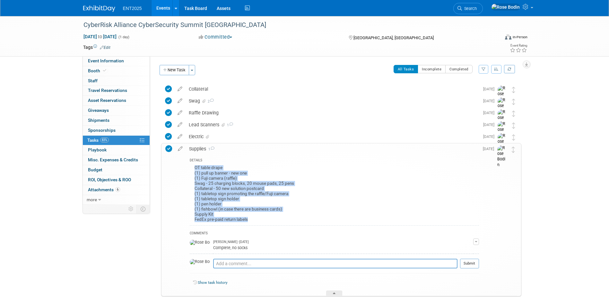
drag, startPoint x: 194, startPoint y: 166, endPoint x: 255, endPoint y: 219, distance: 80.4
click at [255, 219] on div "OT table drape (1) pull up banner - new one (1) Fuji camera (raffle) Swag - 25 …" at bounding box center [334, 194] width 289 height 62
copy div "OT table drape (1) pull up banner - new one (1) Fuji camera (raffle) Swag - 25 …"
click at [162, 7] on link "Events" at bounding box center [163, 8] width 23 height 16
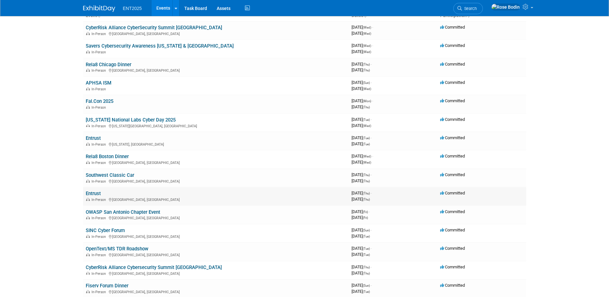
scroll to position [64, 0]
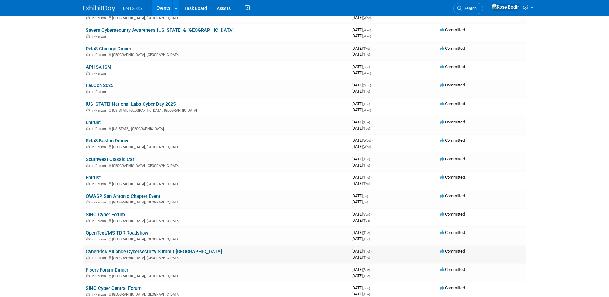
click at [167, 251] on link "CyberRisk Alliance Cybersecurity Summit [GEOGRAPHIC_DATA]" at bounding box center [154, 252] width 136 height 6
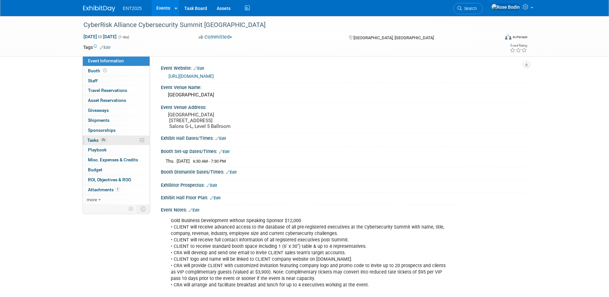
click at [117, 140] on link "0% Tasks 0%" at bounding box center [116, 141] width 67 height 10
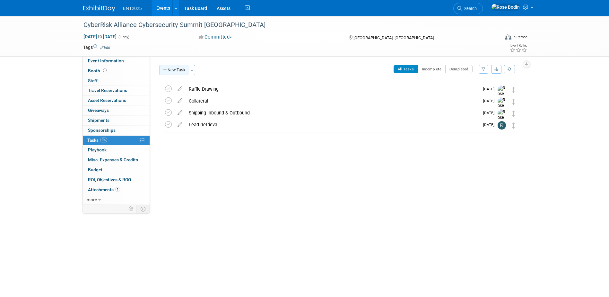
click at [176, 70] on button "New Task" at bounding box center [175, 70] width 30 height 10
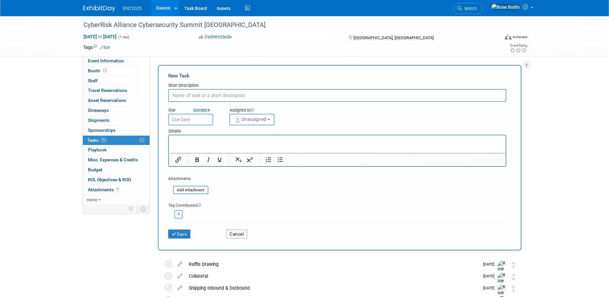
click at [189, 90] on input "text" at bounding box center [337, 95] width 338 height 13
type input "Supplies"
click at [196, 120] on input "text" at bounding box center [190, 120] width 45 height 12
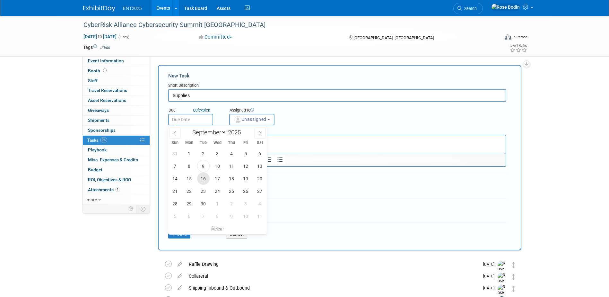
click at [203, 177] on span "16" at bounding box center [203, 178] width 13 height 13
type input "Sep 16, 2025"
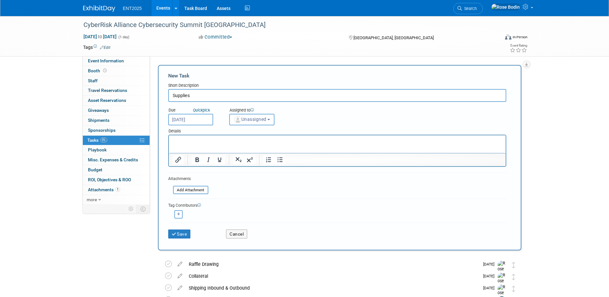
click at [255, 121] on span "Unassigned" at bounding box center [250, 119] width 33 height 5
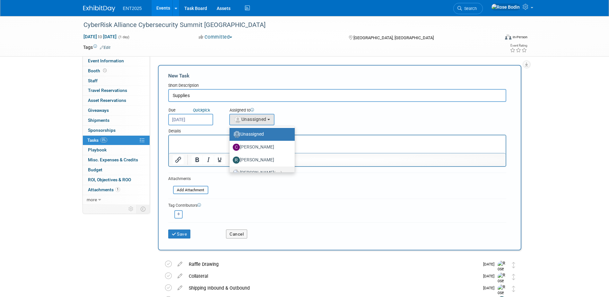
click at [252, 170] on label "Rose Bodin (me)" at bounding box center [261, 173] width 56 height 10
click at [231, 170] on input "Rose Bodin (me)" at bounding box center [228, 172] width 4 height 4
select select "fd414d53-3d64-4b99-a4d4-d4a7ab262892"
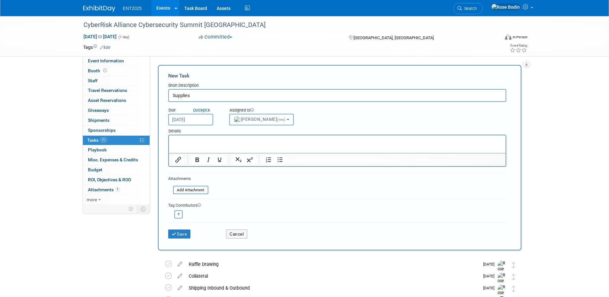
click at [201, 142] on p "Rich Text Area. Press ALT-0 for help." at bounding box center [337, 141] width 330 height 6
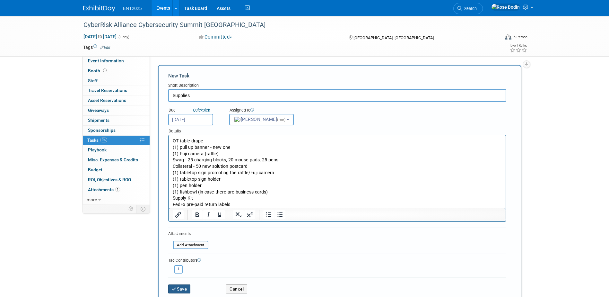
click at [180, 287] on button "Save" at bounding box center [179, 288] width 22 height 9
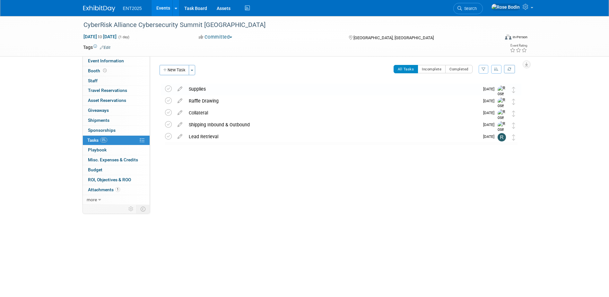
click at [163, 4] on link "Events" at bounding box center [163, 8] width 23 height 16
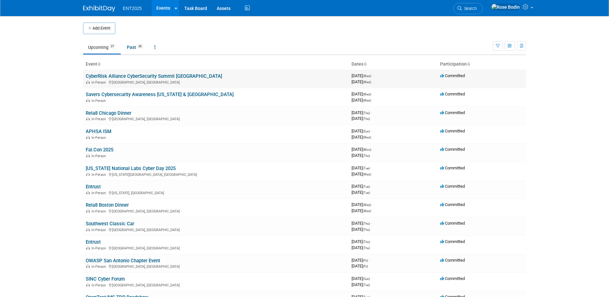
click at [163, 76] on link "CyberRisk Alliance CyberSecurity Summit [GEOGRAPHIC_DATA]" at bounding box center [154, 76] width 136 height 6
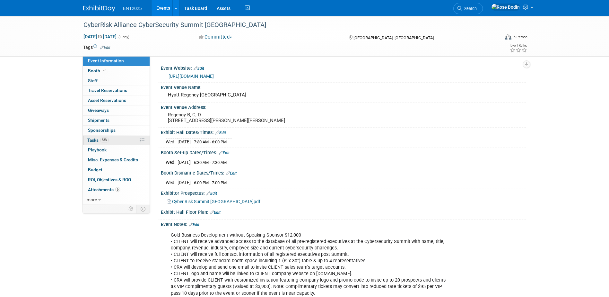
click at [128, 141] on link "83% Tasks 83%" at bounding box center [116, 141] width 67 height 10
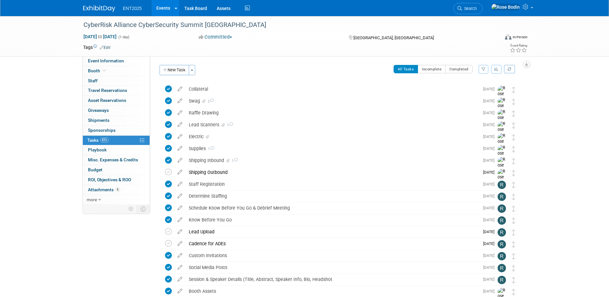
click at [161, 8] on link "Events" at bounding box center [163, 8] width 23 height 16
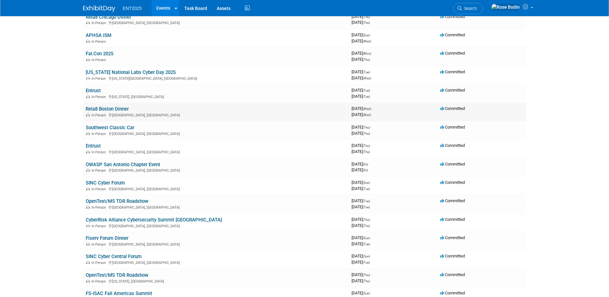
scroll to position [96, 0]
click at [186, 219] on link "CyberRisk Alliance Cybersecurity Summit [GEOGRAPHIC_DATA]" at bounding box center [154, 219] width 136 height 6
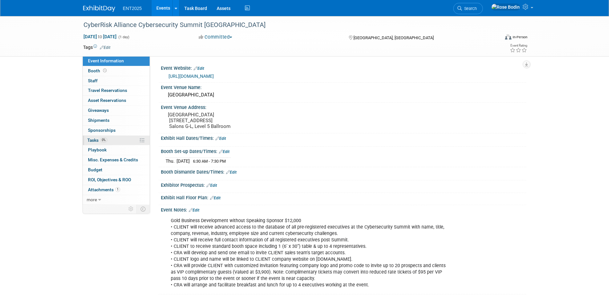
click at [122, 139] on link "0% Tasks 0%" at bounding box center [116, 141] width 67 height 10
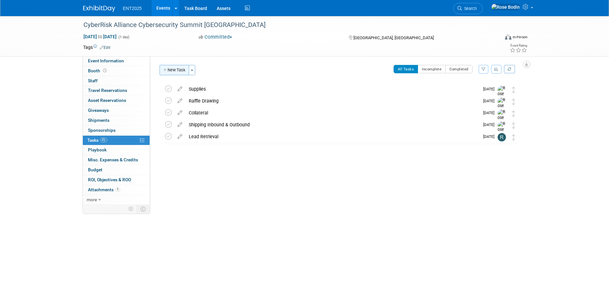
click at [178, 69] on button "New Task" at bounding box center [175, 70] width 30 height 10
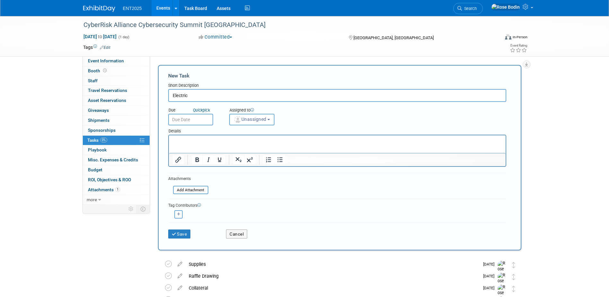
type input "Electric"
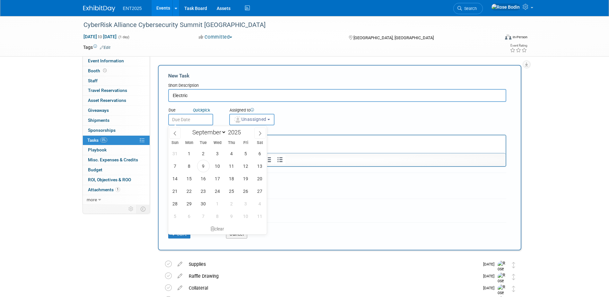
click at [197, 119] on input "text" at bounding box center [190, 120] width 45 height 12
click at [207, 178] on span "16" at bounding box center [203, 178] width 13 height 13
type input "Sep 16, 2025"
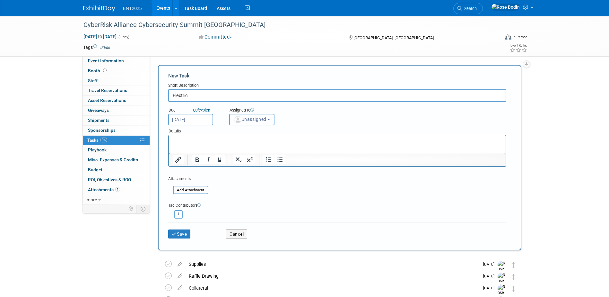
click at [259, 117] on span "Unassigned" at bounding box center [250, 119] width 33 height 5
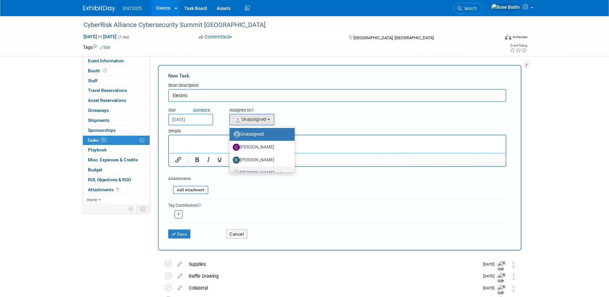
click at [257, 169] on label "Rose Bodin (me)" at bounding box center [261, 173] width 56 height 10
click at [231, 170] on input "Rose Bodin (me)" at bounding box center [228, 172] width 4 height 4
select select "fd414d53-3d64-4b99-a4d4-d4a7ab262892"
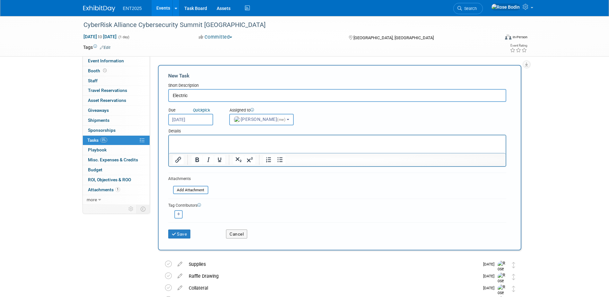
click at [218, 141] on p "Rich Text Area. Press ALT-0 for help." at bounding box center [337, 141] width 330 height 6
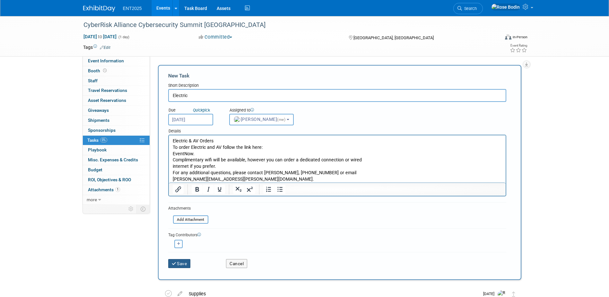
click at [182, 261] on button "Save" at bounding box center [179, 263] width 22 height 9
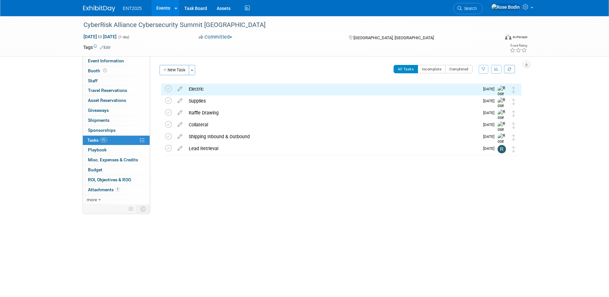
click at [163, 8] on link "Events" at bounding box center [163, 8] width 23 height 16
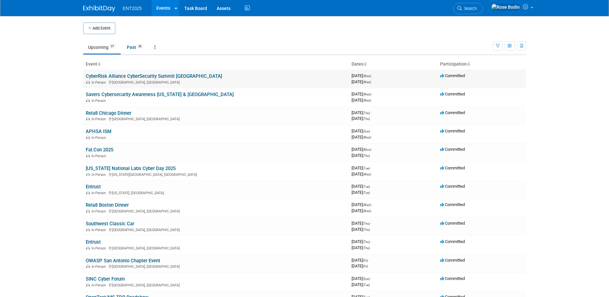
click link "CyberRisk Alliance CyberSecurity Summit [GEOGRAPHIC_DATA]"
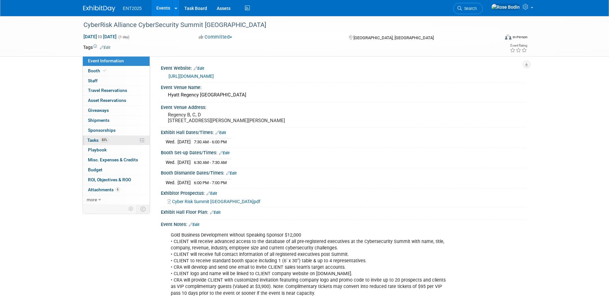
click at [125, 141] on link "83% Tasks 83%" at bounding box center [116, 141] width 67 height 10
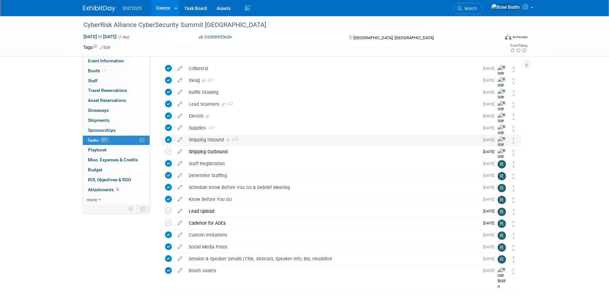
scroll to position [32, 0]
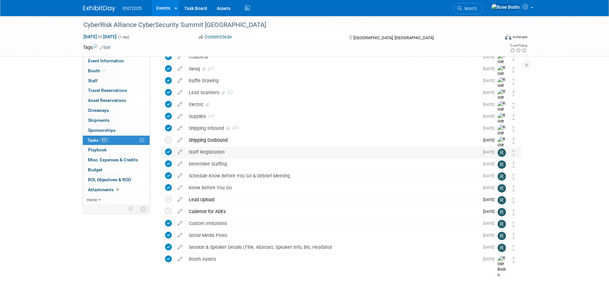
click at [260, 152] on div "Staff Registration" at bounding box center [333, 151] width 294 height 11
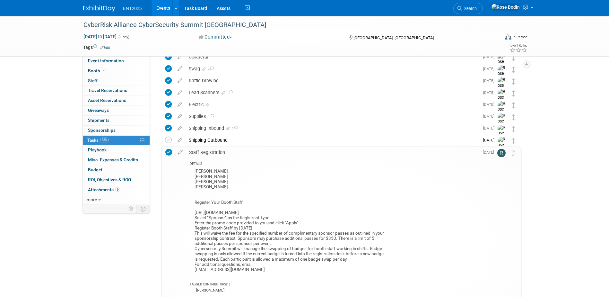
click at [260, 158] on div "DETAILS [PERSON_NAME] [PERSON_NAME] [PERSON_NAME] [PERSON_NAME] Register Your B…" at bounding box center [332, 248] width 293 height 181
click at [163, 5] on link "Events" at bounding box center [163, 8] width 23 height 16
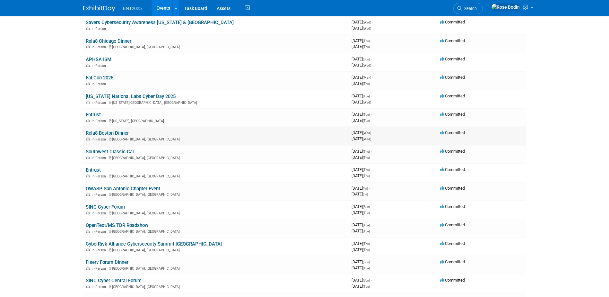
scroll to position [96, 0]
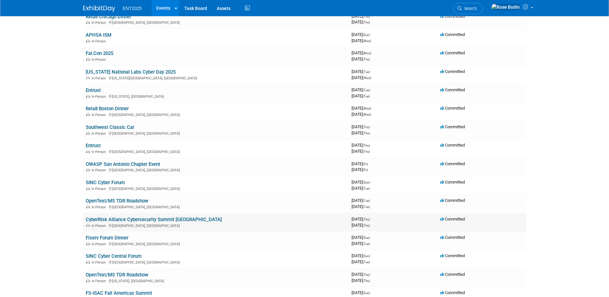
click at [169, 217] on link "CyberRisk Alliance Cybersecurity Summit [GEOGRAPHIC_DATA]" at bounding box center [154, 219] width 136 height 6
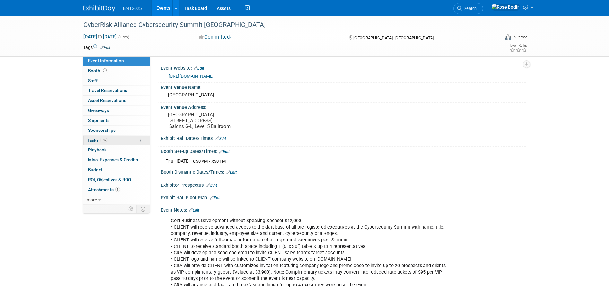
click at [121, 141] on link "0% Tasks 0%" at bounding box center [116, 141] width 67 height 10
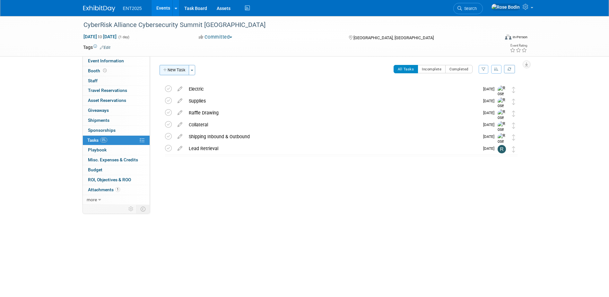
click at [177, 70] on button "New Task" at bounding box center [175, 70] width 30 height 10
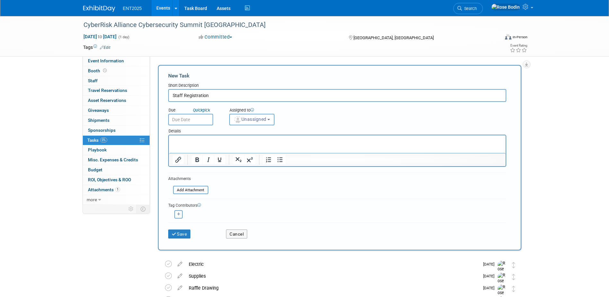
type input "Staff Registration"
click at [200, 119] on input "text" at bounding box center [190, 120] width 45 height 12
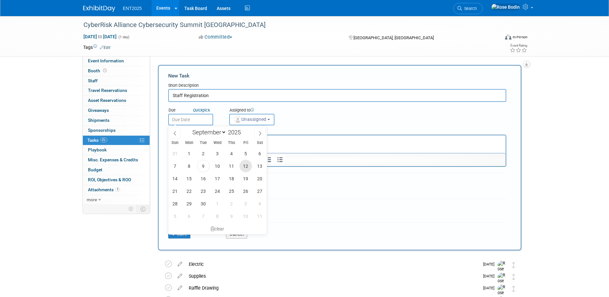
click at [245, 166] on span "12" at bounding box center [246, 166] width 13 height 13
type input "Sep 12, 2025"
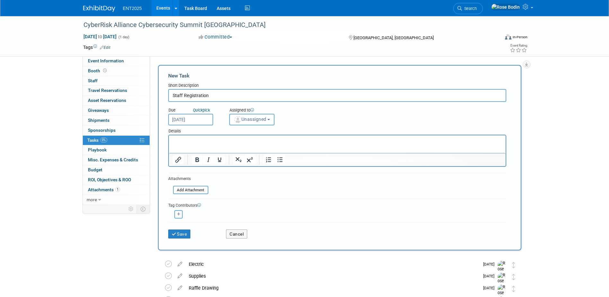
click at [259, 121] on span "Unassigned" at bounding box center [250, 119] width 33 height 5
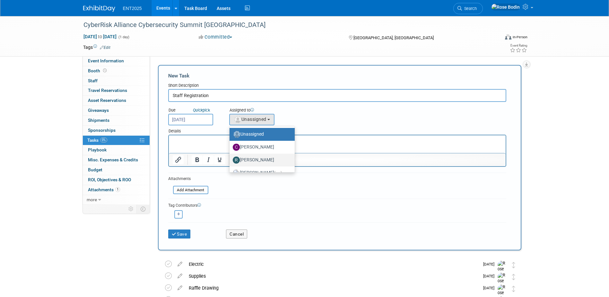
click at [252, 158] on label "Randy McDonald" at bounding box center [261, 160] width 56 height 10
click at [231, 158] on input "Randy McDonald" at bounding box center [228, 159] width 4 height 4
select select "9da975fa-e934-4eb7-8f53-ee76f7787da2"
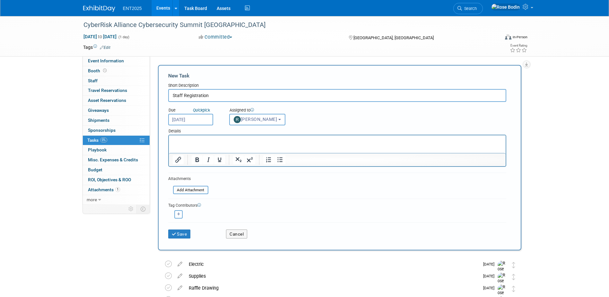
click at [197, 137] on html at bounding box center [337, 139] width 337 height 9
click at [178, 233] on button "Save" at bounding box center [179, 233] width 22 height 9
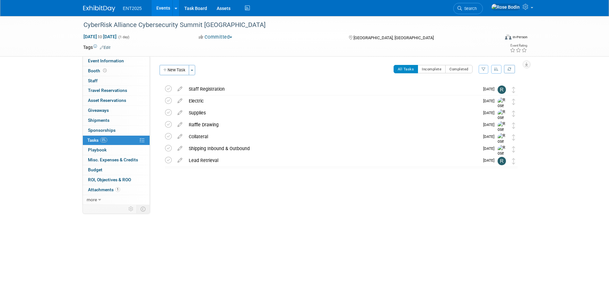
click at [162, 5] on link "Events" at bounding box center [163, 8] width 23 height 16
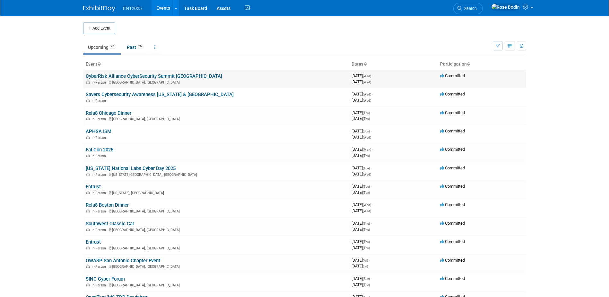
click at [168, 75] on link "CyberRisk Alliance CyberSecurity Summit [GEOGRAPHIC_DATA]" at bounding box center [154, 76] width 136 height 6
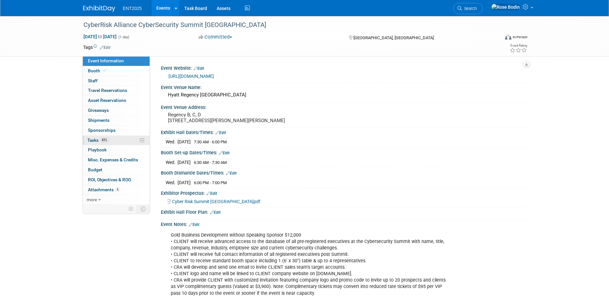
click at [127, 137] on link "83% Tasks 83%" at bounding box center [116, 141] width 67 height 10
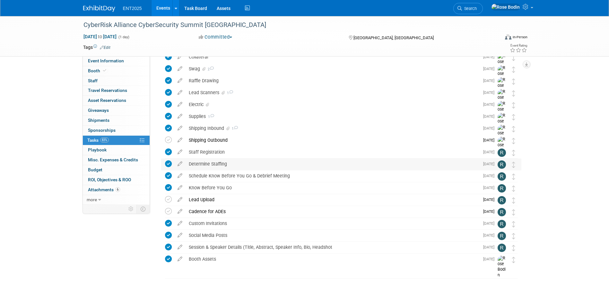
scroll to position [40, 0]
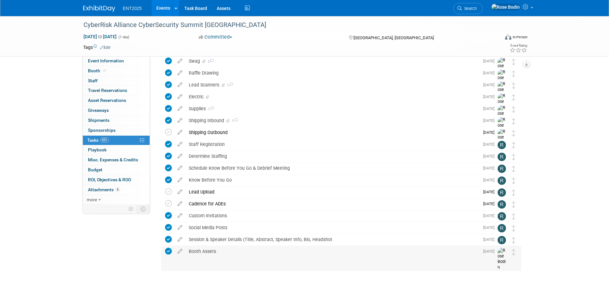
click at [243, 254] on div "Booth Assets" at bounding box center [333, 251] width 294 height 11
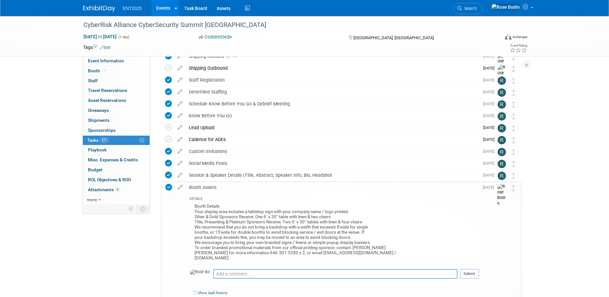
scroll to position [136, 0]
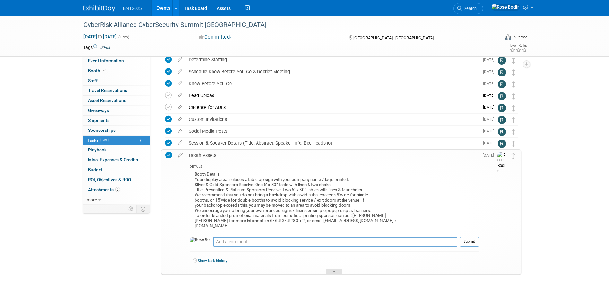
click at [335, 271] on icon at bounding box center [334, 272] width 3 height 4
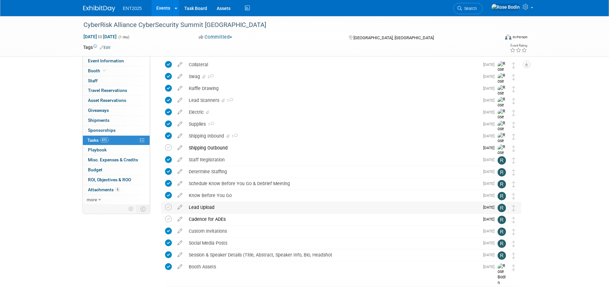
scroll to position [0, 0]
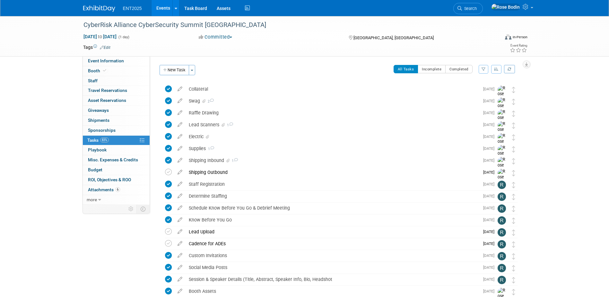
click at [165, 8] on link "Events" at bounding box center [163, 8] width 23 height 16
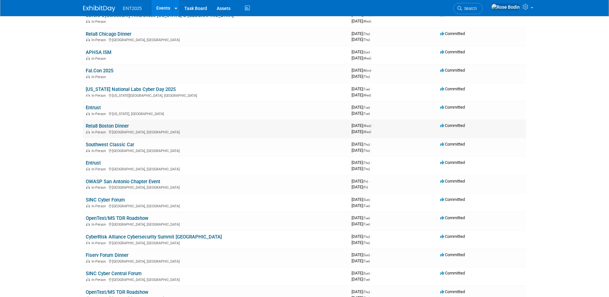
scroll to position [96, 0]
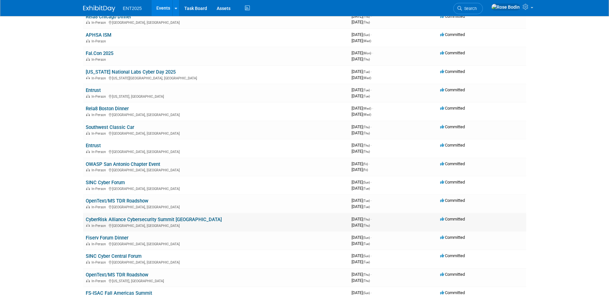
click at [189, 218] on link "CyberRisk Alliance Cybersecurity Summit [GEOGRAPHIC_DATA]" at bounding box center [154, 219] width 136 height 6
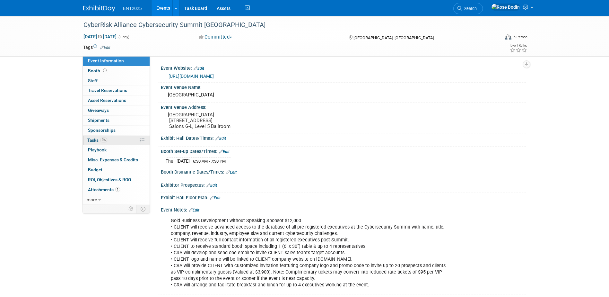
click at [117, 140] on link "0% Tasks 0%" at bounding box center [116, 141] width 67 height 10
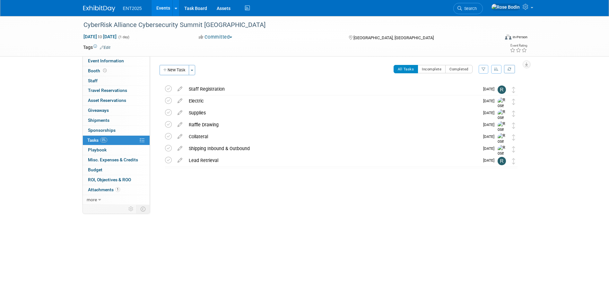
click at [263, 202] on div "Event Website: Edit https://cybersecuritysummit.com/summit/philadelphia25-sept/…" at bounding box center [338, 130] width 376 height 148
click at [260, 202] on div "Event Website: Edit https://cybersecuritysummit.com/summit/philadelphia25-sept/…" at bounding box center [338, 130] width 376 height 148
click at [339, 241] on div "CyberRisk Alliance Cybersecurity Summit Philadelphia Sep 25, 2025 to Sep 25, 20…" at bounding box center [304, 131] width 609 height 230
click at [289, 196] on div "Event Website: Edit https://cybersecuritysummit.com/summit/philadelphia25-sept/…" at bounding box center [338, 130] width 376 height 148
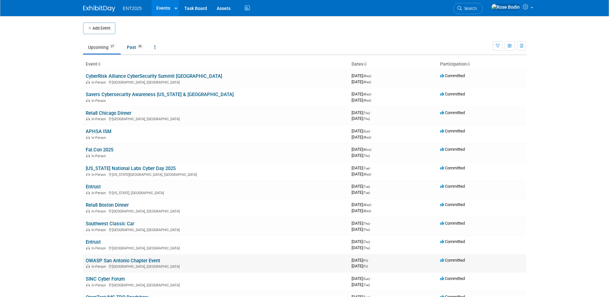
click at [144, 260] on link "OWASP San Antonio Chapter Event" at bounding box center [123, 261] width 75 height 6
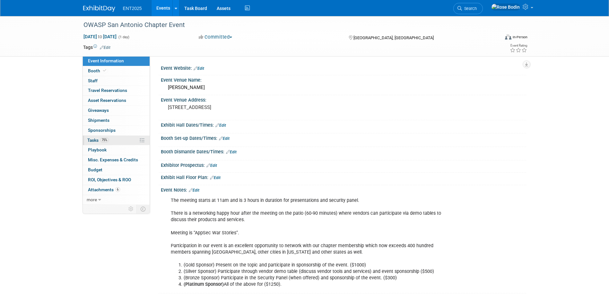
click at [120, 141] on link "75% Tasks 75%" at bounding box center [116, 141] width 67 height 10
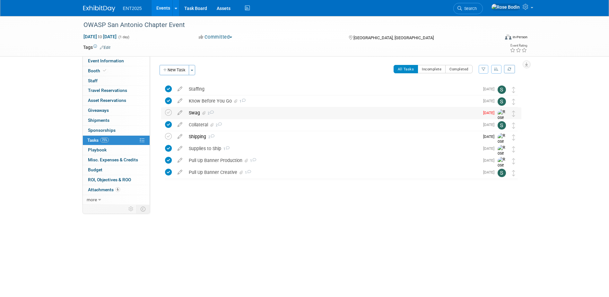
click at [225, 115] on div "Swag 2" at bounding box center [333, 112] width 294 height 11
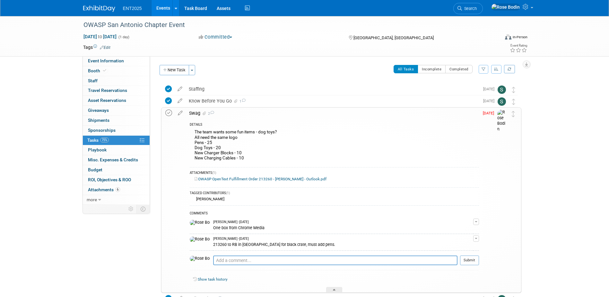
click at [170, 112] on icon at bounding box center [168, 113] width 7 height 7
click at [334, 289] on icon at bounding box center [334, 291] width 3 height 4
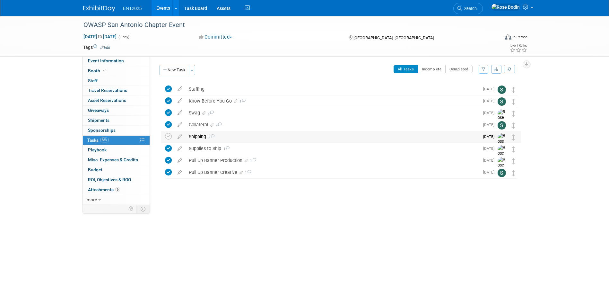
click at [282, 136] on div "Shipping 2" at bounding box center [333, 136] width 294 height 11
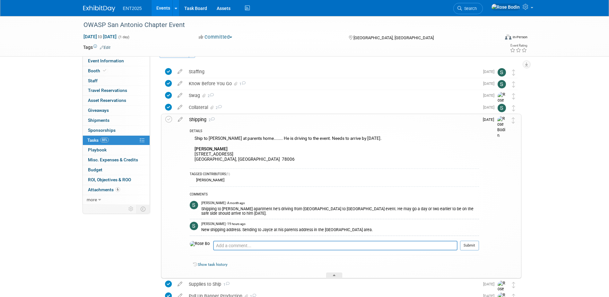
scroll to position [32, 0]
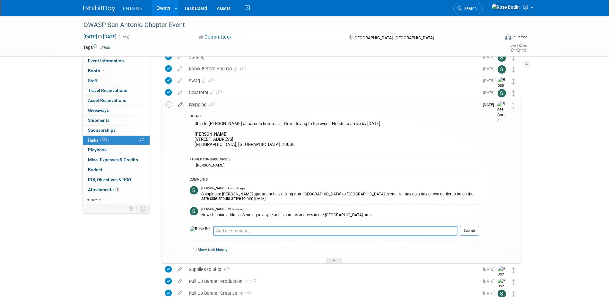
click at [180, 103] on icon at bounding box center [180, 103] width 11 height 8
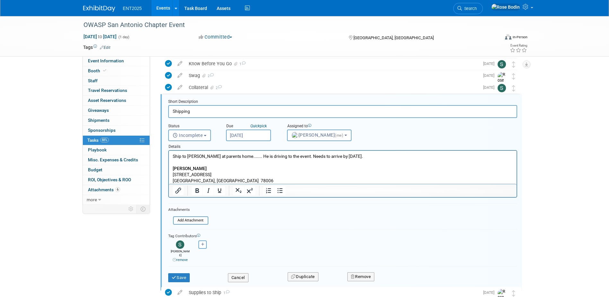
scroll to position [0, 0]
click at [185, 220] on input "file" at bounding box center [175, 220] width 66 height 7
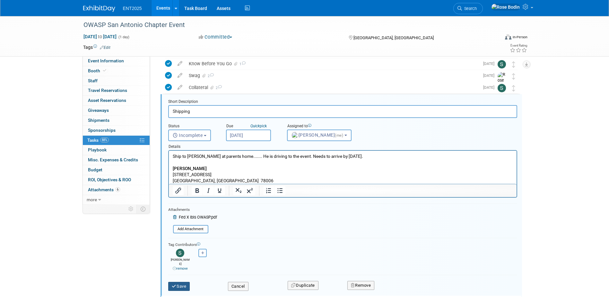
click at [183, 282] on button "Save" at bounding box center [179, 286] width 22 height 9
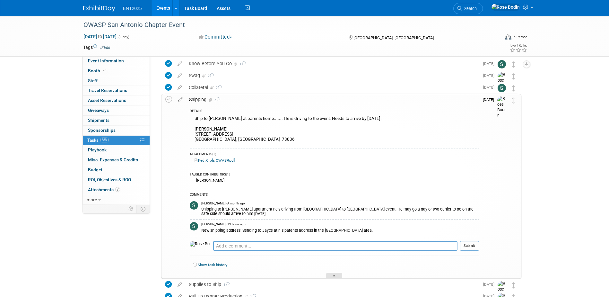
click at [335, 275] on icon at bounding box center [334, 277] width 3 height 4
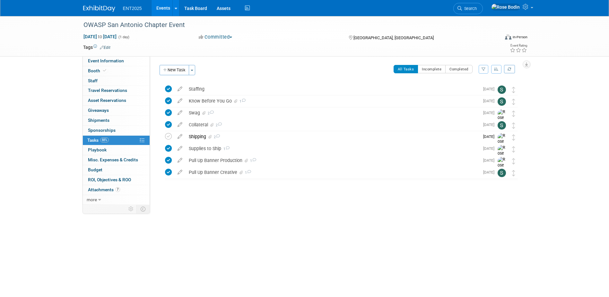
click at [489, 249] on body "ENT2025 Events Add Event Bulk Upload Events Shareable Event Boards Recently Vie…" at bounding box center [304, 148] width 609 height 297
click at [168, 135] on icon at bounding box center [168, 136] width 7 height 7
click at [164, 6] on link "Events" at bounding box center [163, 8] width 23 height 16
